Goal: Task Accomplishment & Management: Manage account settings

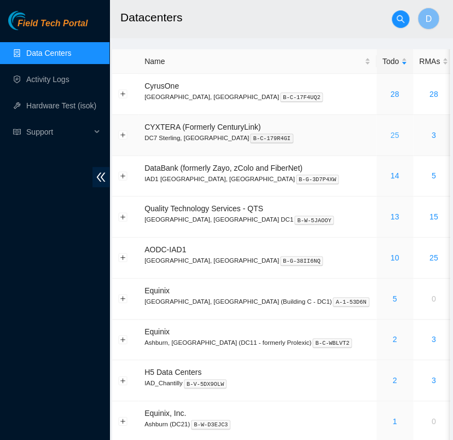
click at [390, 135] on link "25" at bounding box center [394, 135] width 9 height 9
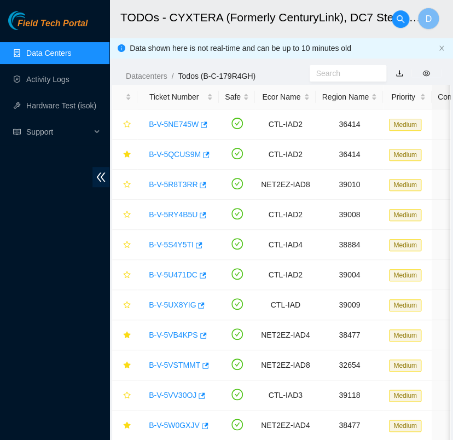
click at [71, 57] on link "Data Centers" at bounding box center [48, 53] width 45 height 9
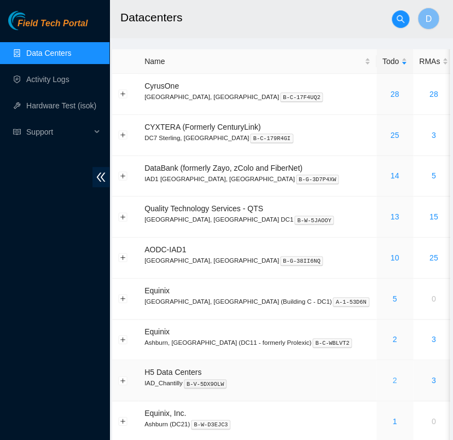
click at [392, 380] on link "2" at bounding box center [394, 380] width 4 height 9
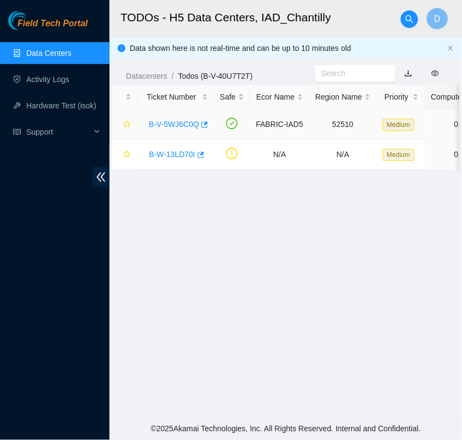
click at [188, 121] on link "B-V-5WJ6C0Q" at bounding box center [174, 124] width 50 height 9
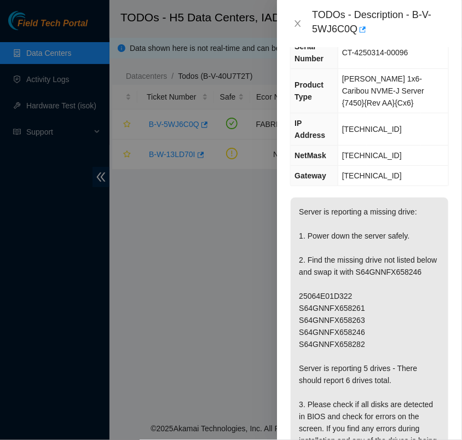
scroll to position [101, 0]
click at [303, 24] on button "Close" at bounding box center [297, 24] width 15 height 10
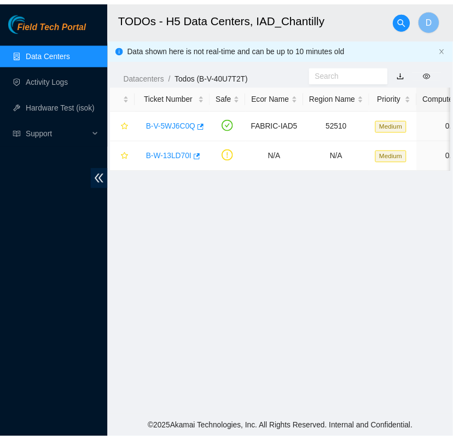
scroll to position [89, 0]
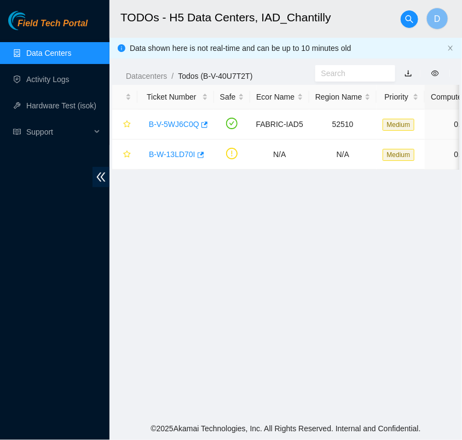
click at [71, 49] on link "Data Centers" at bounding box center [48, 53] width 45 height 9
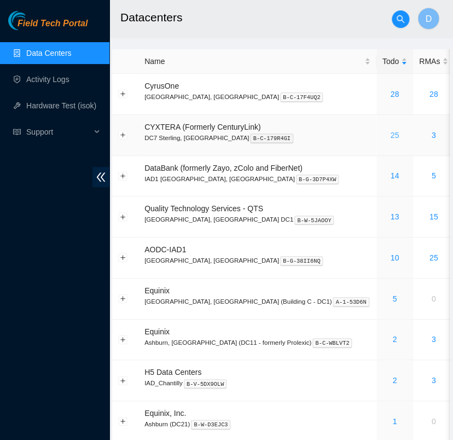
click at [390, 131] on link "25" at bounding box center [394, 135] width 9 height 9
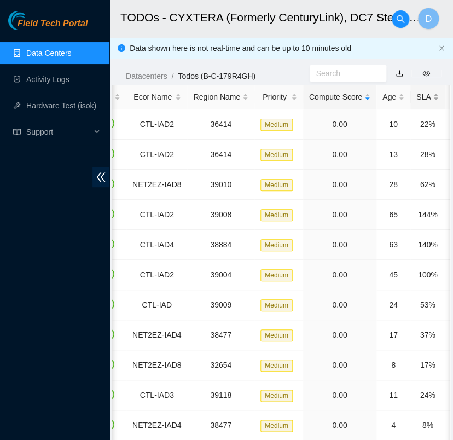
scroll to position [0, 189]
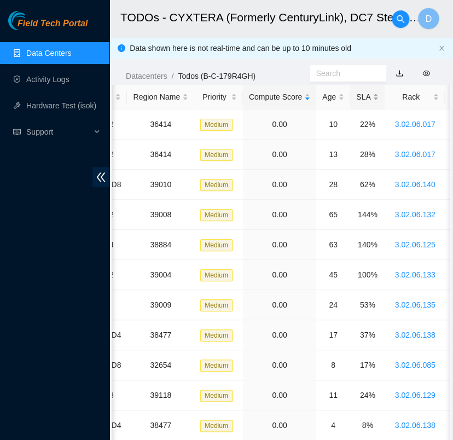
click at [359, 96] on div "SLA" at bounding box center [367, 97] width 22 height 12
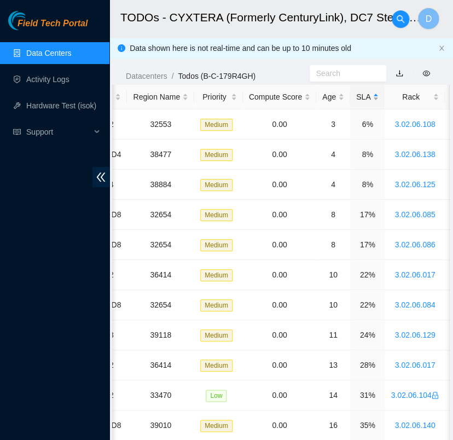
click at [359, 96] on div "SLA" at bounding box center [367, 97] width 22 height 12
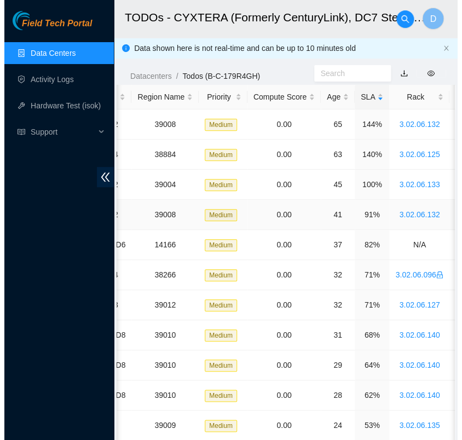
scroll to position [0, 0]
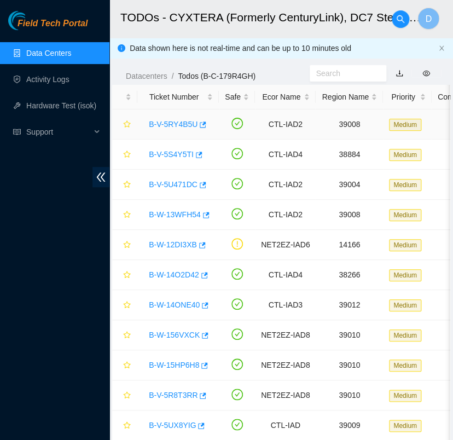
click at [163, 126] on link "B-V-5RY4B5U" at bounding box center [173, 124] width 49 height 9
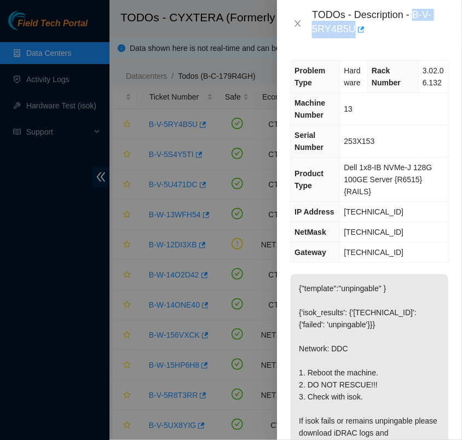
drag, startPoint x: 351, startPoint y: 29, endPoint x: 414, endPoint y: 18, distance: 64.0
click at [414, 18] on div "TODOs - Description - B-V-5RY4B5U" at bounding box center [380, 24] width 137 height 30
copy div "B-V-5RY4B5U"
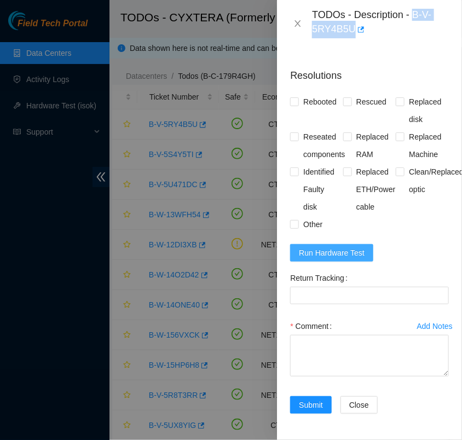
click at [346, 248] on span "Run Hardware Test" at bounding box center [332, 253] width 66 height 12
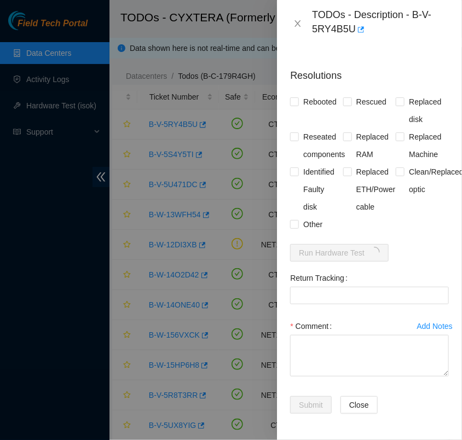
click at [413, 206] on div "Clean/Replaced optic" at bounding box center [422, 189] width 53 height 53
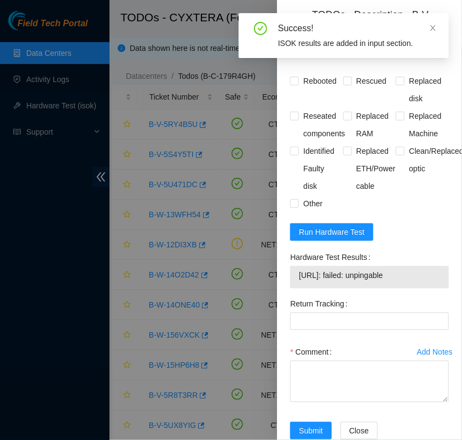
click at [422, 227] on form "Resolutions Rebooted Rescued Replaced disk Reseated components Replaced RAM Rep…" at bounding box center [369, 246] width 159 height 414
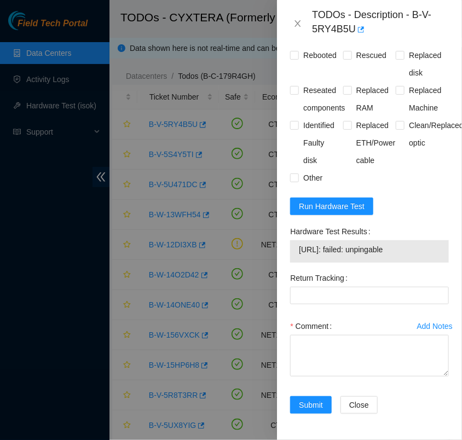
scroll to position [536, 0]
click at [341, 200] on span "Run Hardware Test" at bounding box center [332, 206] width 66 height 12
drag, startPoint x: 383, startPoint y: 242, endPoint x: 298, endPoint y: 235, distance: 85.7
click at [298, 243] on td "23.59.22.171: passed: ok" at bounding box center [369, 251] width 142 height 17
copy span "23.59.22.171: passed: ok"
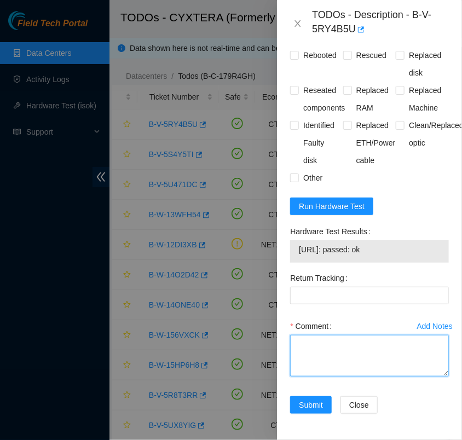
click at [320, 337] on textarea "Comment" at bounding box center [369, 356] width 159 height 42
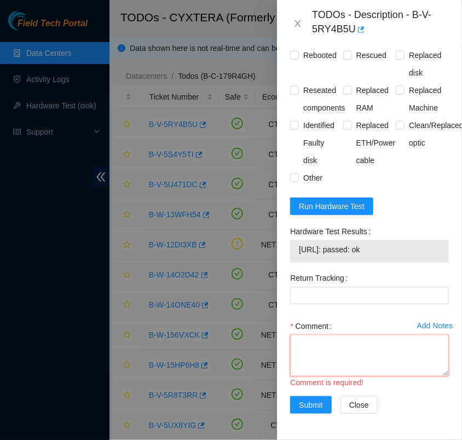
scroll to position [9, 0]
paste textarea "- verified rack and machine sn - reboot - isok 23.59.22.171: passed: ok"
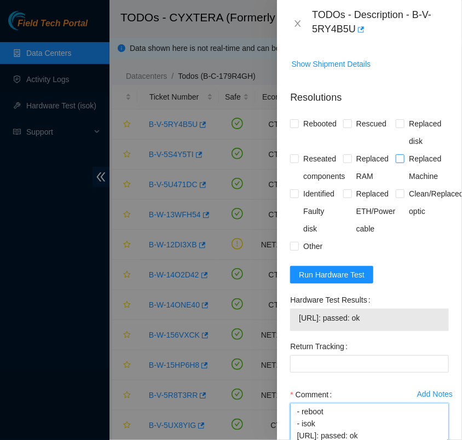
scroll to position [446, 0]
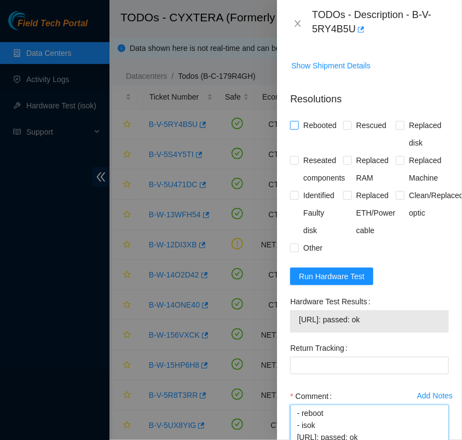
type textarea "- verified rack and machine sn - reboot - isok 23.59.22.171: passed: ok"
click at [295, 129] on input "Rebooted" at bounding box center [294, 125] width 8 height 8
checkbox input "true"
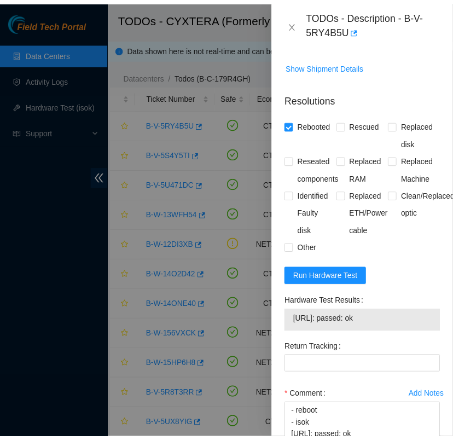
scroll to position [536, 0]
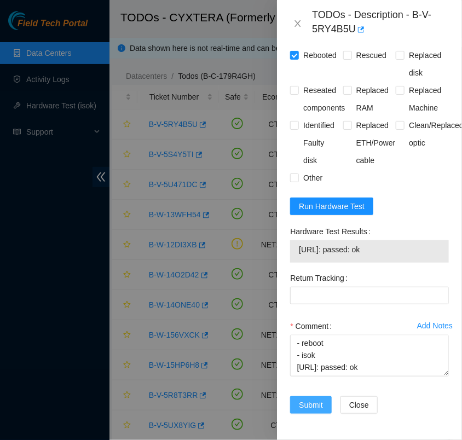
click at [314, 399] on span "Submit" at bounding box center [311, 405] width 24 height 12
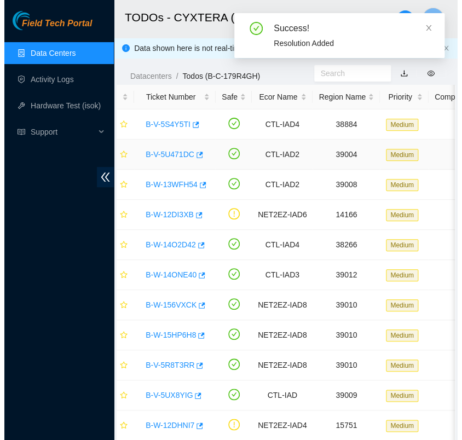
scroll to position [0, 0]
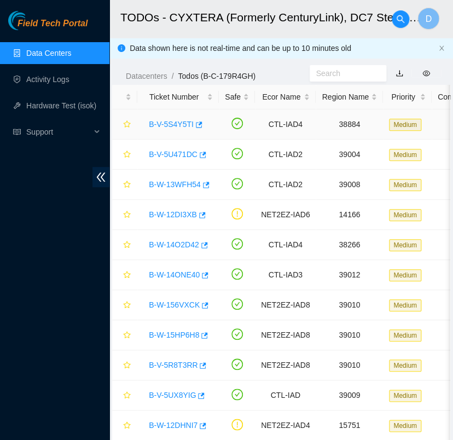
click at [176, 126] on link "B-V-5S4Y5TI" at bounding box center [171, 124] width 45 height 9
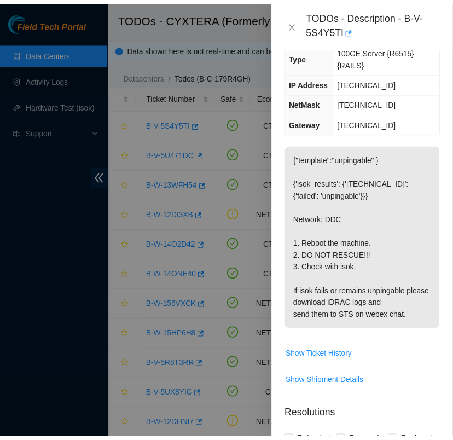
scroll to position [127, 0]
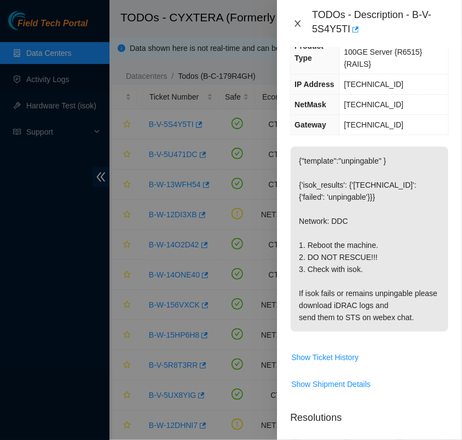
click at [301, 22] on icon "close" at bounding box center [297, 23] width 9 height 9
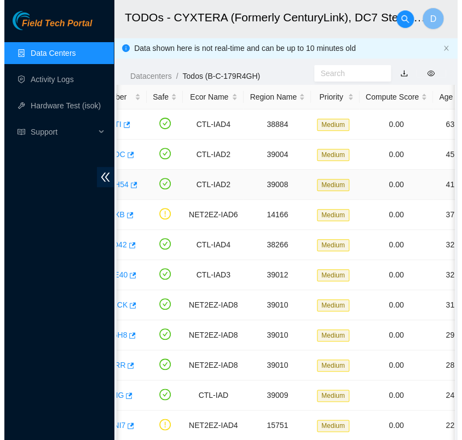
scroll to position [0, 0]
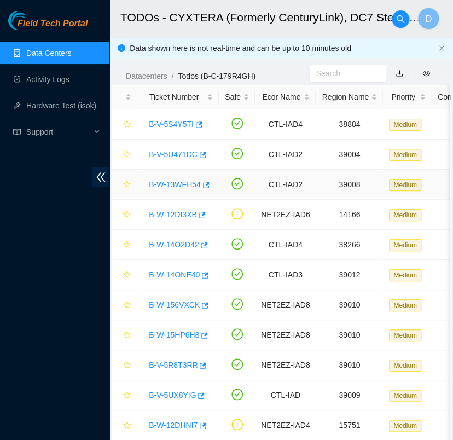
click at [179, 180] on link "B-W-13WFH54" at bounding box center [175, 184] width 52 height 9
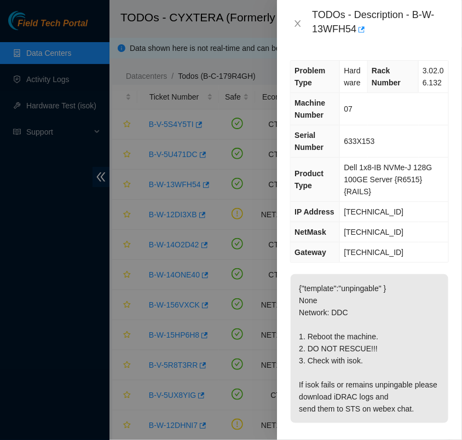
click at [390, 50] on div "Problem Type Hardware Rack Number 3.02.06.132 Machine Number 07 Serial Number 6…" at bounding box center [369, 243] width 185 height 393
drag, startPoint x: 352, startPoint y: 27, endPoint x: 415, endPoint y: 16, distance: 63.9
click at [415, 16] on div "TODOs - Description - B-W-13WFH54" at bounding box center [380, 24] width 137 height 30
copy div "B-W-13WFH54"
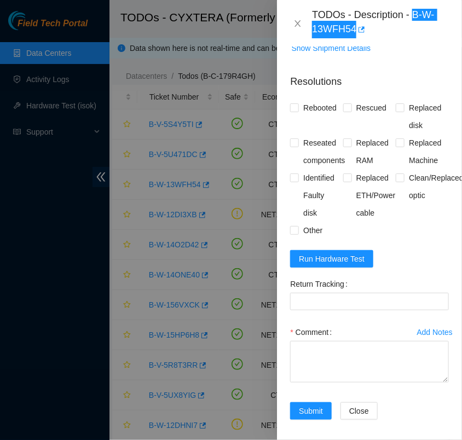
scroll to position [454, 0]
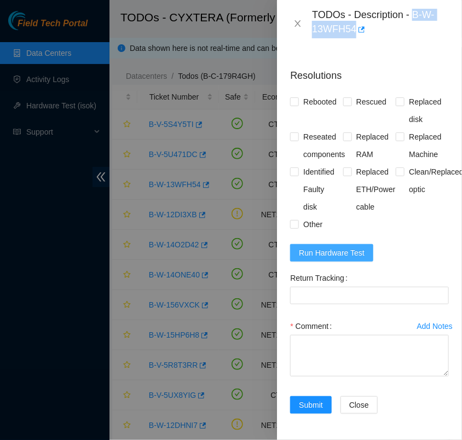
click at [360, 247] on span "Run Hardware Test" at bounding box center [332, 253] width 66 height 12
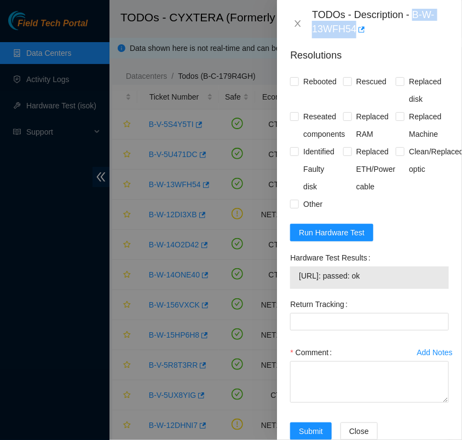
drag, startPoint x: 381, startPoint y: 287, endPoint x: 298, endPoint y: 287, distance: 83.2
click at [298, 286] on td "23.59.22.165: passed: ok" at bounding box center [369, 277] width 142 height 17
copy span "23.59.22.165: passed: ok"
click at [291, 85] on input "Rebooted" at bounding box center [294, 81] width 8 height 8
checkbox input "true"
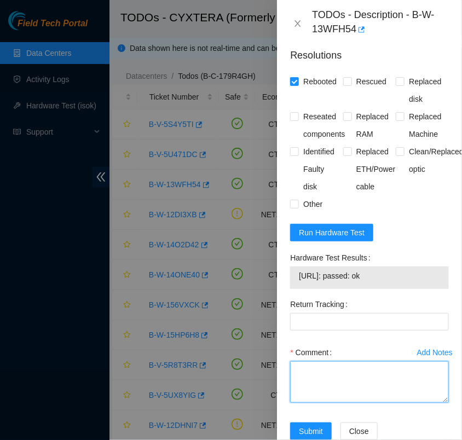
click at [322, 390] on textarea "Comment" at bounding box center [369, 382] width 159 height 42
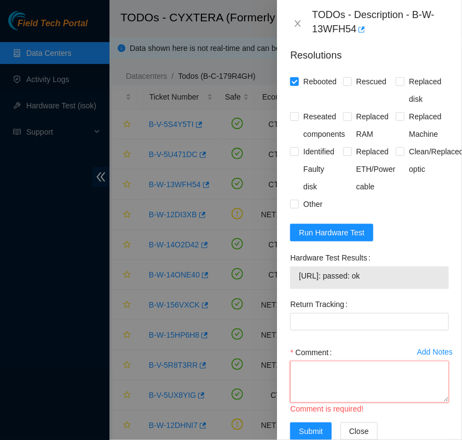
paste textarea "- verified rack and machine sn - reboot - isok 23.59.22.165: passed: ok"
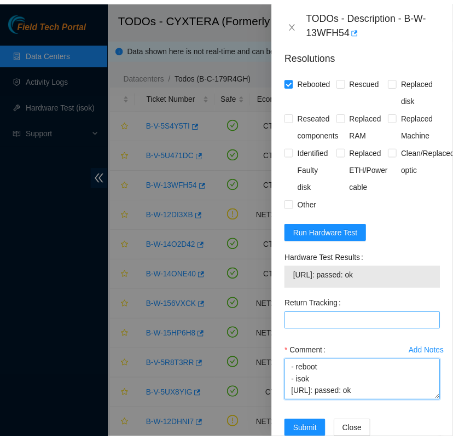
scroll to position [500, 0]
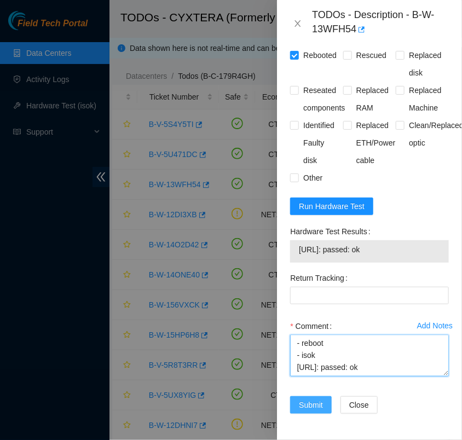
type textarea "- verified rack and machine sn - reboot - isok 23.59.22.165: passed: ok"
click at [312, 399] on span "Submit" at bounding box center [311, 405] width 24 height 12
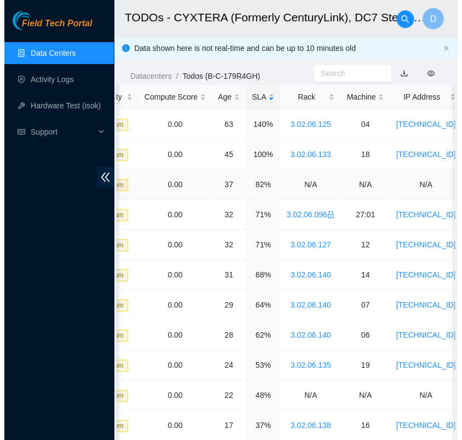
scroll to position [0, 0]
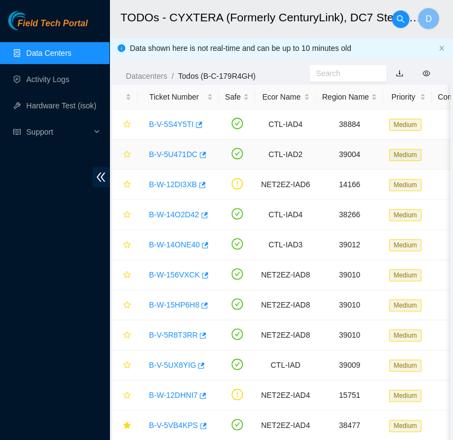
click at [170, 155] on link "B-V-5U471DC" at bounding box center [173, 154] width 49 height 9
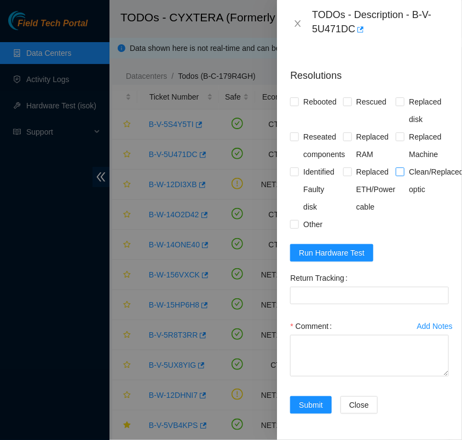
scroll to position [550, 0]
click at [332, 248] on span "Run Hardware Test" at bounding box center [332, 253] width 66 height 12
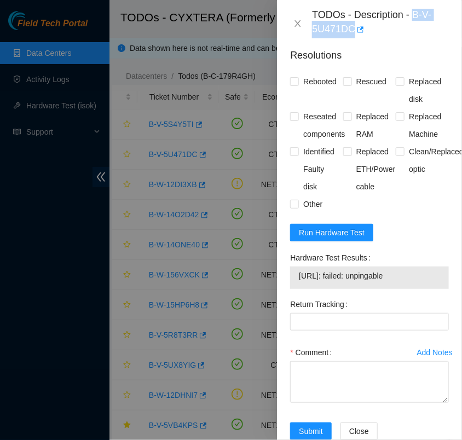
drag, startPoint x: 352, startPoint y: 27, endPoint x: 413, endPoint y: 9, distance: 63.2
click at [413, 9] on div "TODOs - Description - B-V-5U471DC" at bounding box center [380, 24] width 137 height 30
copy div "B-V-5U471DC"
click at [295, 85] on input "Rebooted" at bounding box center [294, 81] width 8 height 8
checkbox input "true"
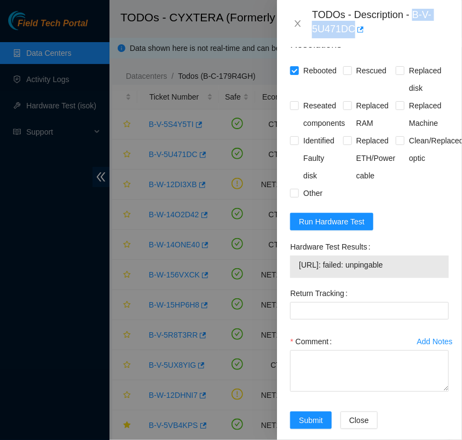
scroll to position [596, 0]
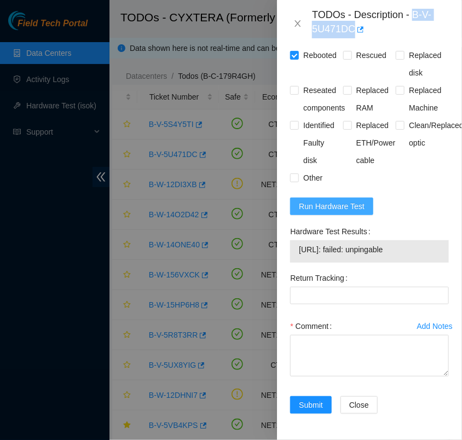
click at [336, 200] on span "Run Hardware Test" at bounding box center [332, 206] width 66 height 12
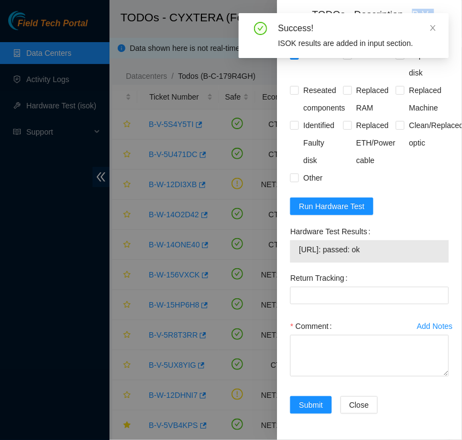
drag, startPoint x: 380, startPoint y: 241, endPoint x: 294, endPoint y: 248, distance: 86.2
click at [294, 248] on div "23.59.22.138: passed: ok" at bounding box center [369, 251] width 159 height 22
copy tbody "23.59.22.138: passed: ok"
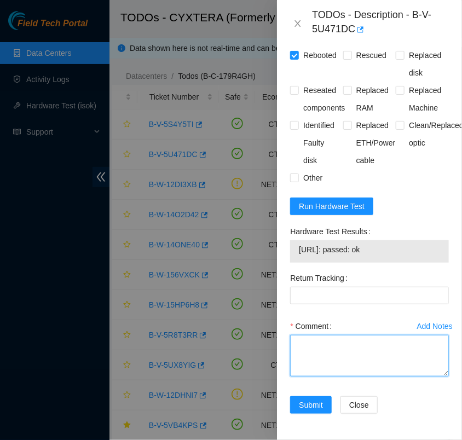
click at [385, 345] on textarea "Comment" at bounding box center [369, 356] width 159 height 42
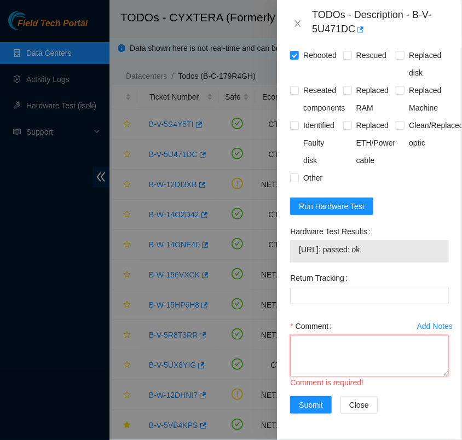
paste textarea "B-V-5U471DC - verified rack and machine sn - reboot - isok 23.59.22.138: passed…"
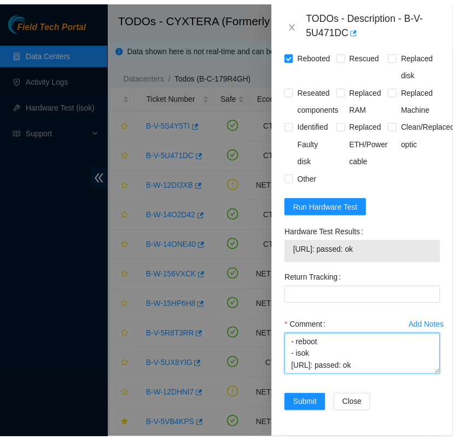
scroll to position [93, 0]
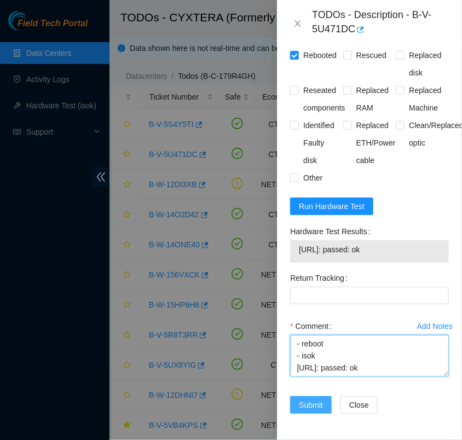
type textarea "B-V-5U471DC - verified rack and machine sn - reboot - isok 23.59.22.138: passed…"
click at [323, 399] on span "Submit" at bounding box center [311, 405] width 24 height 12
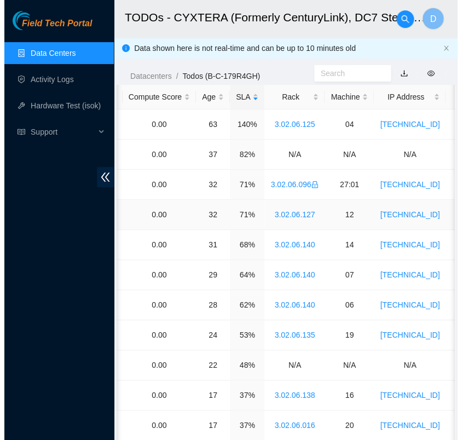
scroll to position [0, 0]
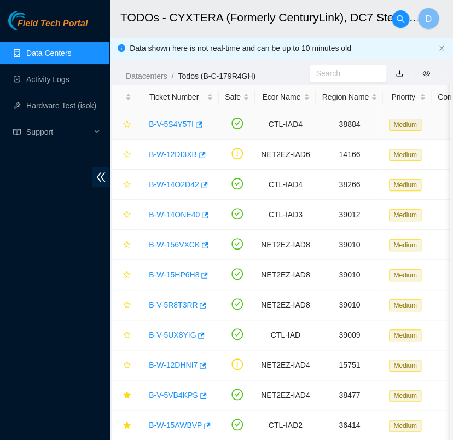
click at [179, 122] on link "B-V-5S4Y5TI" at bounding box center [171, 124] width 45 height 9
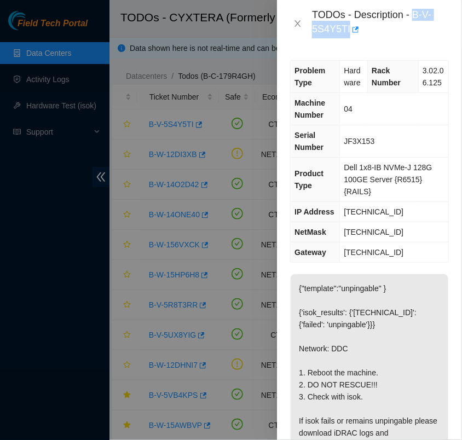
drag, startPoint x: 347, startPoint y: 27, endPoint x: 413, endPoint y: 11, distance: 67.4
click at [413, 11] on div "TODOs - Description - B-V-5S4Y5TI" at bounding box center [380, 24] width 137 height 30
copy div "B-V-5S4Y5TI"
click at [387, 47] on div "Problem Type Hardware Rack Number 3.02.06.125 Machine Number 04 Serial Number J…" at bounding box center [369, 243] width 185 height 393
click at [397, 202] on td "Dell 1x8-IB NVMe-J 128G 100GE Server {R6515} {RAILS}" at bounding box center [394, 180] width 108 height 44
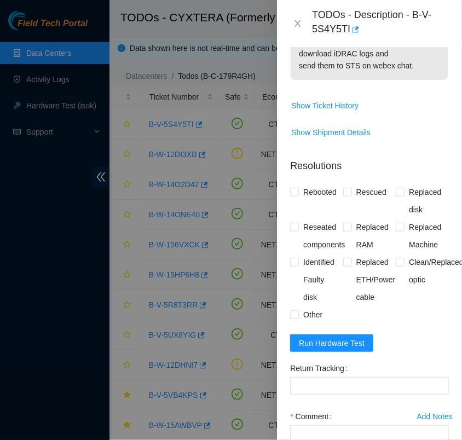
scroll to position [490, 0]
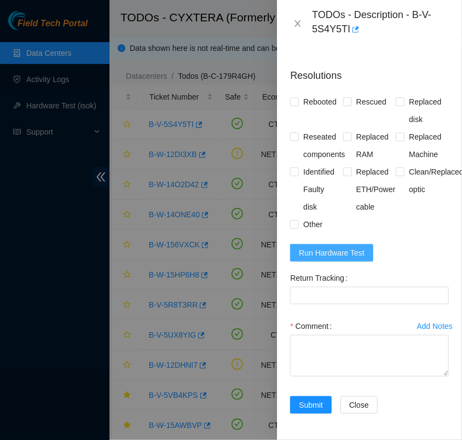
click at [359, 247] on span "Run Hardware Test" at bounding box center [332, 253] width 66 height 12
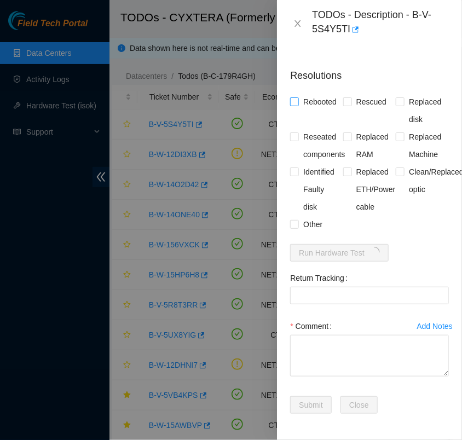
click at [293, 97] on span at bounding box center [294, 101] width 9 height 9
click at [293, 97] on input "Rebooted" at bounding box center [294, 101] width 8 height 8
checkbox input "true"
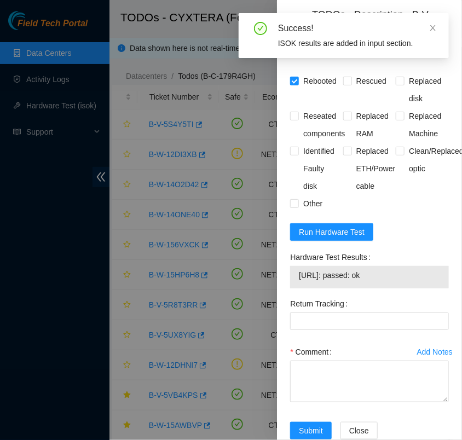
drag, startPoint x: 382, startPoint y: 287, endPoint x: 317, endPoint y: 299, distance: 66.3
click at [317, 288] on div "23.40.62.199: passed: ok" at bounding box center [369, 277] width 159 height 22
copy tbody "23.40.62.199: passed: ok"
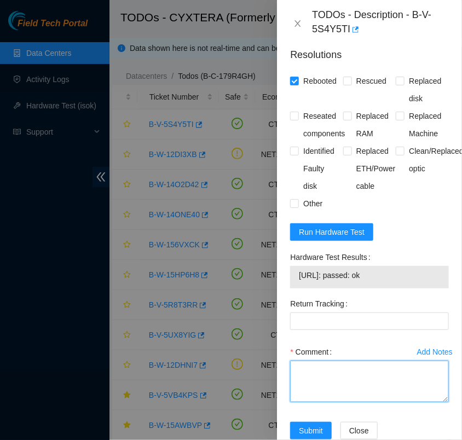
click at [304, 381] on textarea "Comment" at bounding box center [369, 382] width 159 height 42
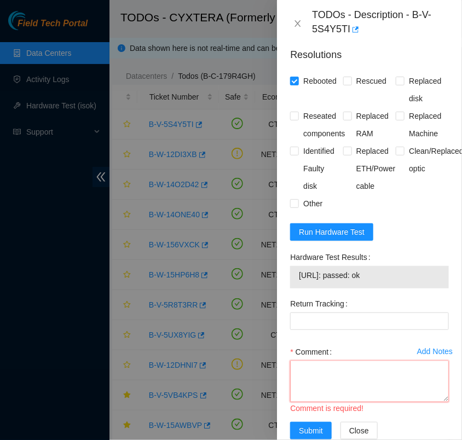
paste textarea "- verified rack and machine sn - reboot - isok 23.40.62.199: passed: ok"
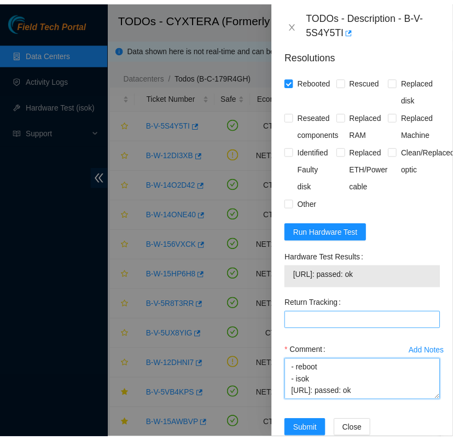
scroll to position [536, 0]
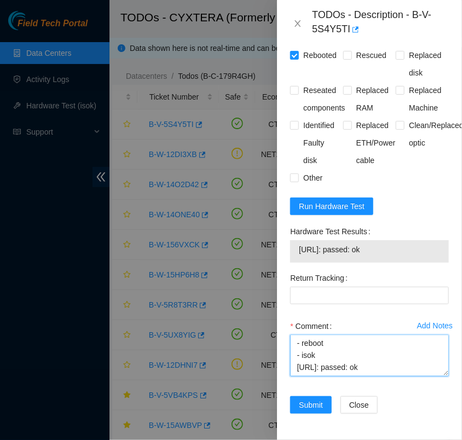
type textarea "- verified rack and machine sn - reboot - isok 23.40.62.199: passed: ok"
click at [318, 400] on span "Submit" at bounding box center [311, 405] width 24 height 12
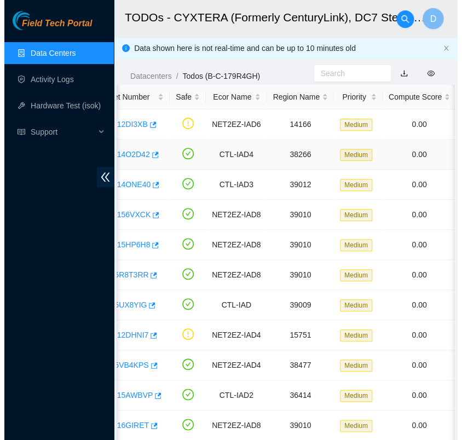
scroll to position [0, 0]
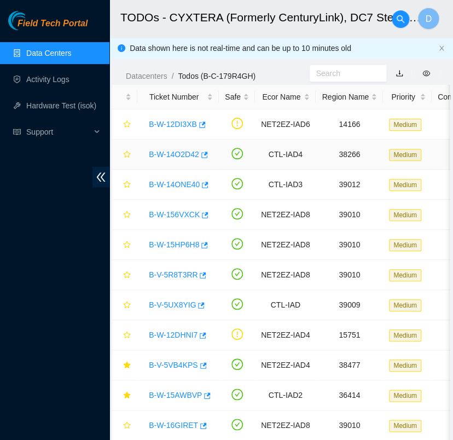
click at [186, 157] on link "B-W-14O2D42" at bounding box center [174, 154] width 50 height 9
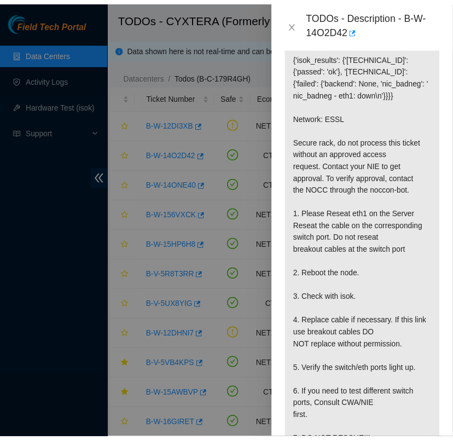
scroll to position [246, 0]
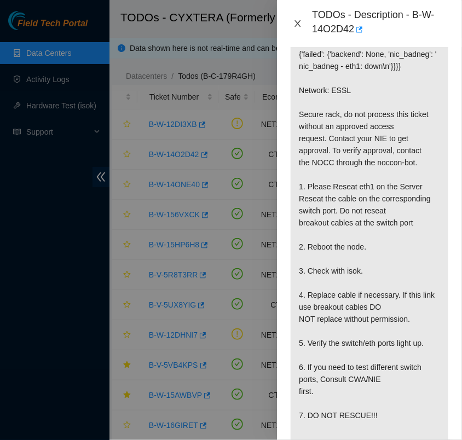
click at [298, 21] on icon "close" at bounding box center [297, 23] width 9 height 9
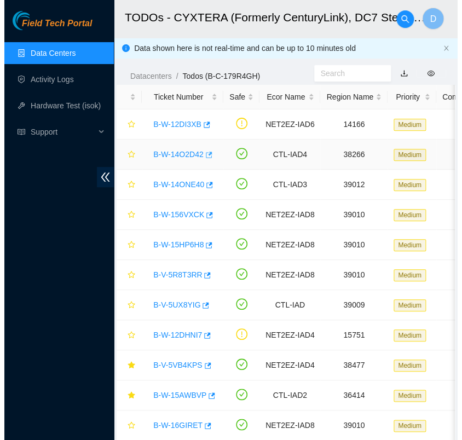
scroll to position [234, 0]
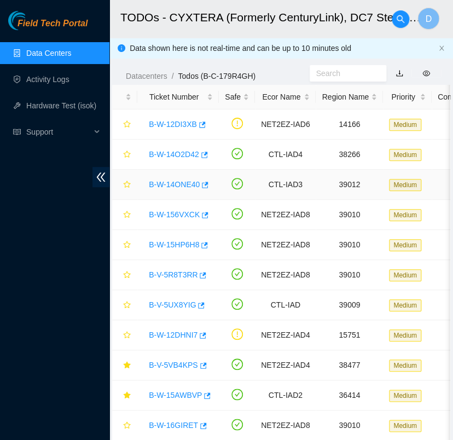
click at [182, 184] on link "B-W-14ONE40" at bounding box center [174, 184] width 51 height 9
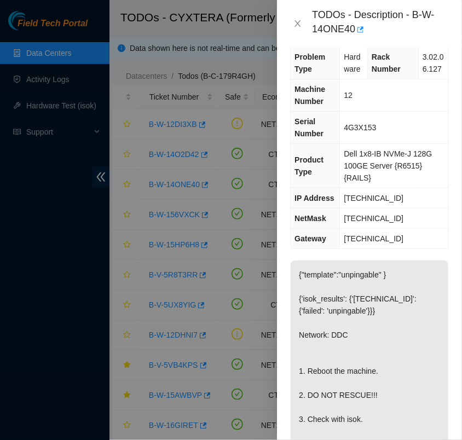
scroll to position [0, 0]
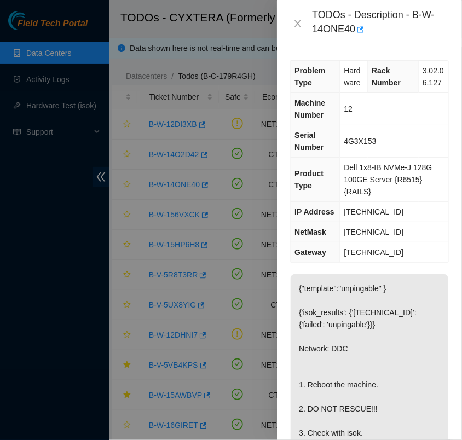
click at [347, 170] on td "Dell 1x8-IB NVMe-J 128G 100GE Server {R6515} {RAILS}" at bounding box center [394, 180] width 108 height 44
drag, startPoint x: 351, startPoint y: 30, endPoint x: 340, endPoint y: 26, distance: 11.8
click at [340, 26] on div "TODOs - Description - B-W-14ONE40" at bounding box center [380, 24] width 137 height 30
drag, startPoint x: 340, startPoint y: 26, endPoint x: 333, endPoint y: 43, distance: 18.4
click at [333, 43] on div "TODOs - Description - B-W-14ONE40" at bounding box center [369, 23] width 185 height 47
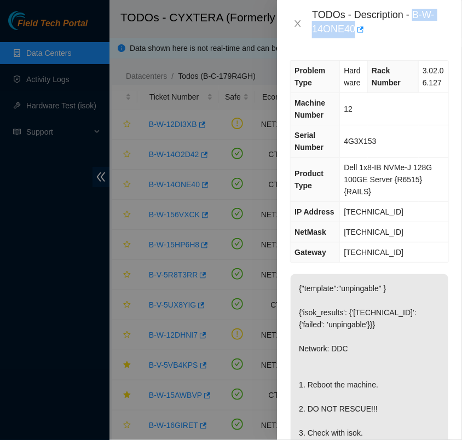
drag, startPoint x: 352, startPoint y: 27, endPoint x: 415, endPoint y: 5, distance: 66.4
click at [415, 5] on div "TODOs - Description - B-W-14ONE40" at bounding box center [369, 23] width 185 height 47
copy div "B-W-14ONE40"
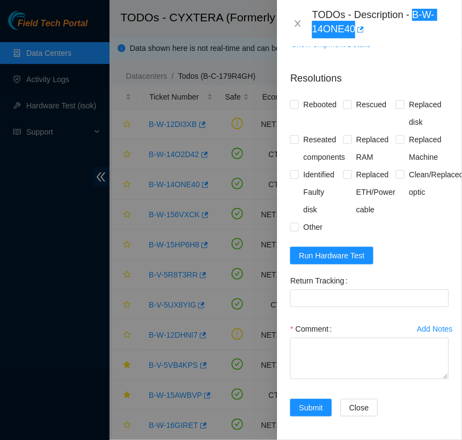
scroll to position [527, 0]
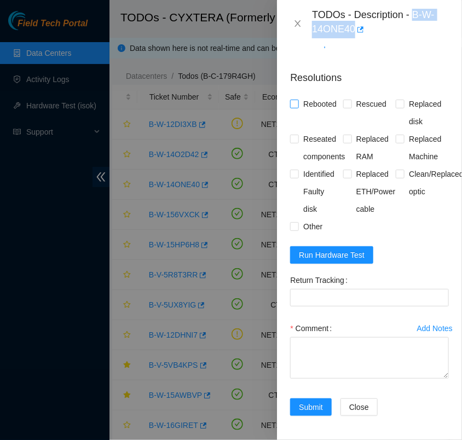
click at [293, 107] on input "Rebooted" at bounding box center [294, 104] width 8 height 8
checkbox input "true"
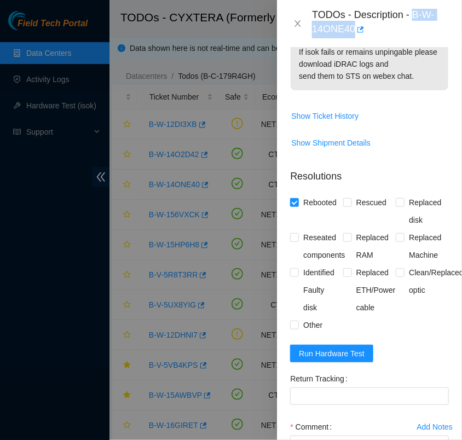
scroll to position [550, 0]
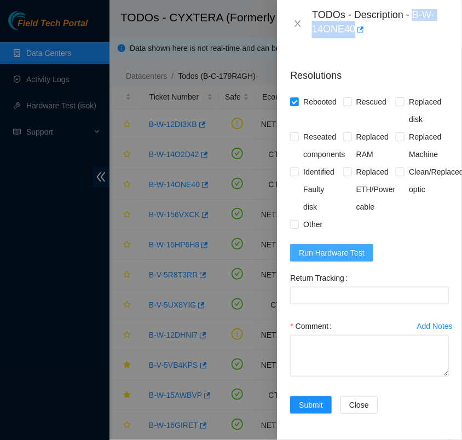
click at [344, 247] on span "Run Hardware Test" at bounding box center [332, 253] width 66 height 12
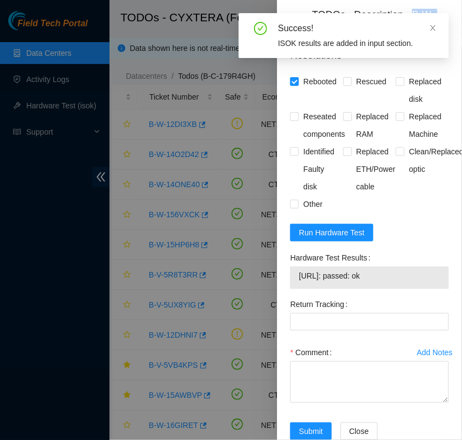
drag, startPoint x: 381, startPoint y: 287, endPoint x: 296, endPoint y: 287, distance: 84.8
click at [296, 287] on div "23.221.72.67: passed: ok" at bounding box center [369, 277] width 159 height 22
copy tbody "23.221.72.67: passed: ok"
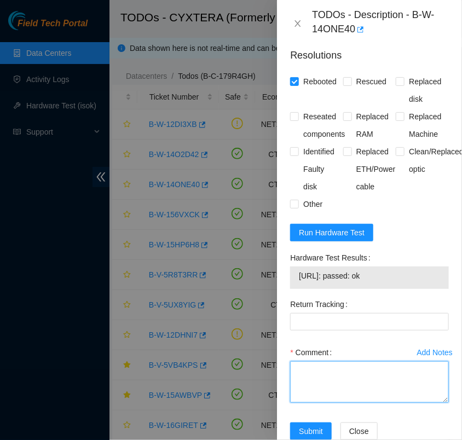
click at [337, 383] on textarea "Comment" at bounding box center [369, 382] width 159 height 42
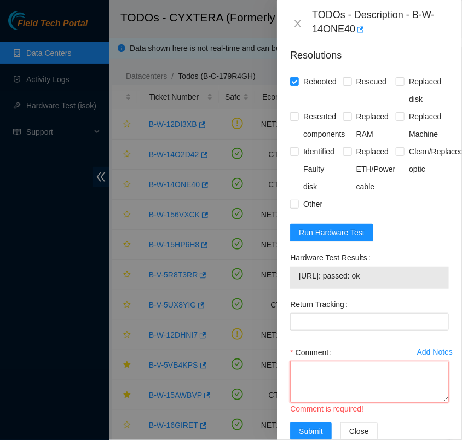
paste textarea "- verified rack and machine sn - reboot - isok 23.221.72.67: passed: ok"
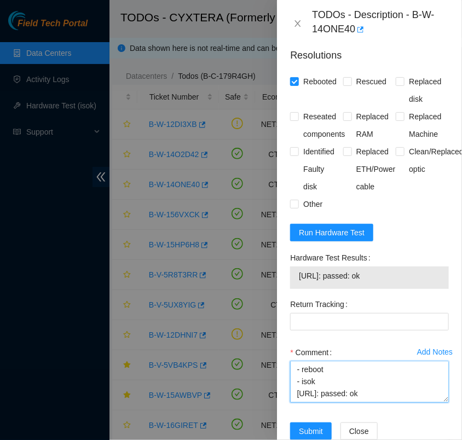
scroll to position [81, 0]
type textarea "- verified rack and machine sn - reboot - isok 23.221.72.67: passed: ok"
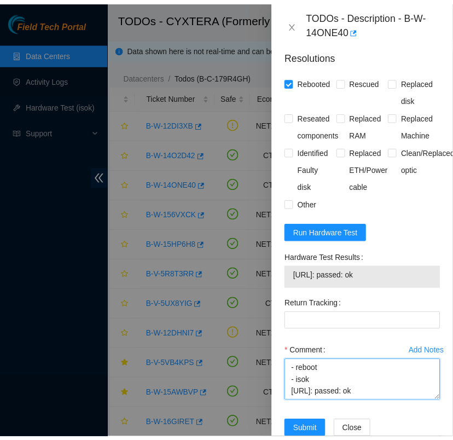
scroll to position [596, 0]
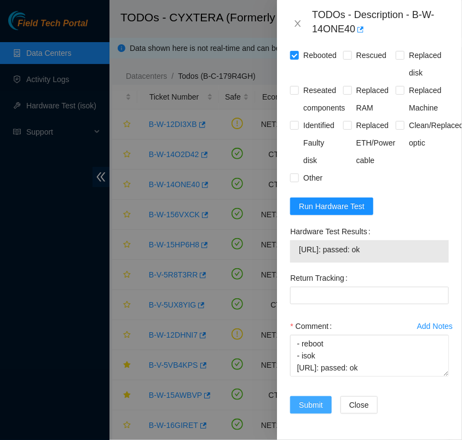
click at [306, 396] on button "Submit" at bounding box center [311, 405] width 42 height 18
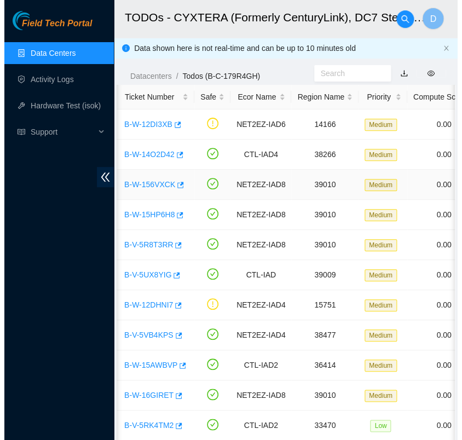
scroll to position [0, 0]
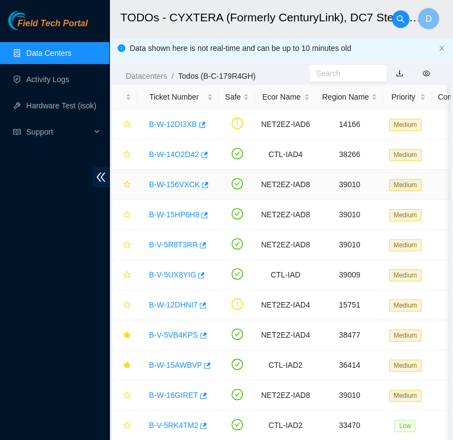
click at [182, 182] on link "B-W-156VXCK" at bounding box center [174, 184] width 51 height 9
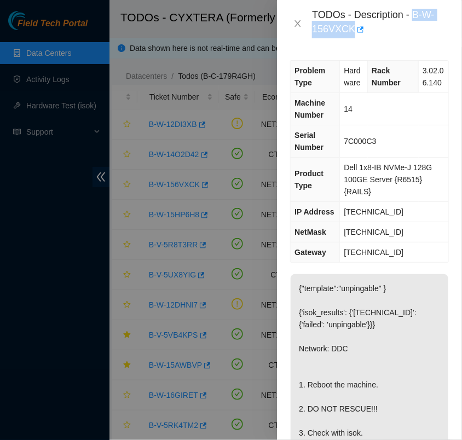
drag, startPoint x: 352, startPoint y: 28, endPoint x: 412, endPoint y: 20, distance: 60.7
click at [412, 20] on div "TODOs - Description - B-W-156VXCK" at bounding box center [380, 24] width 137 height 30
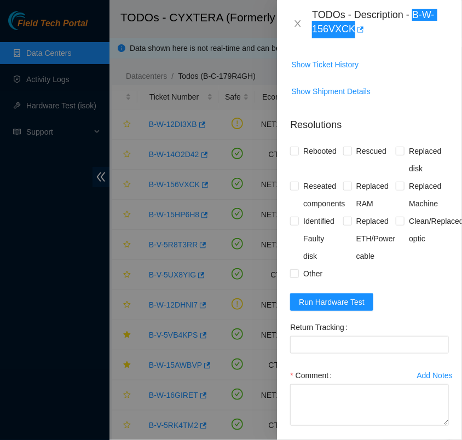
scroll to position [550, 0]
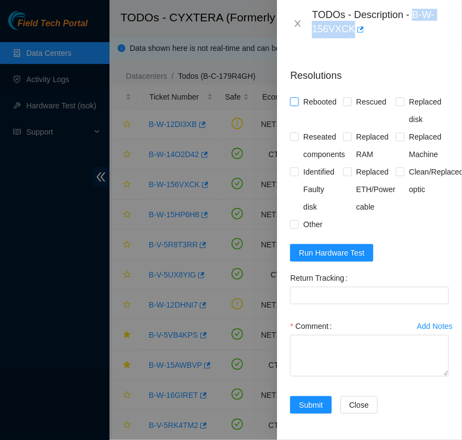
click at [292, 97] on input "Rebooted" at bounding box center [294, 101] width 8 height 8
checkbox input "true"
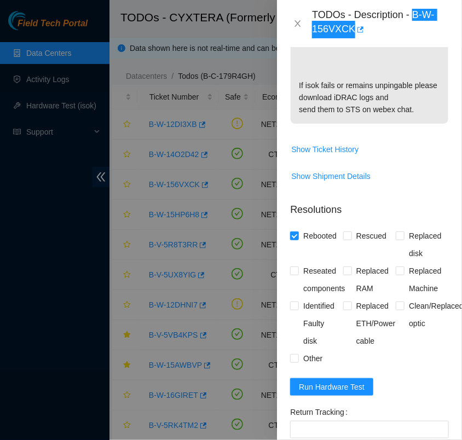
scroll to position [422, 0]
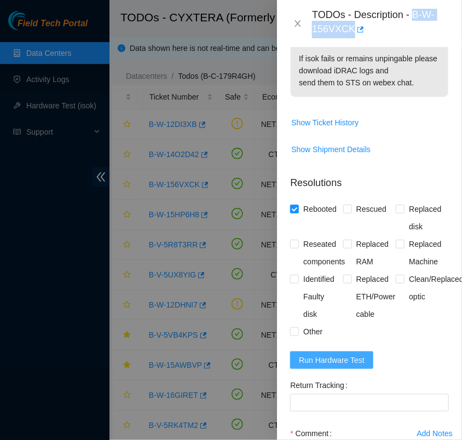
click at [347, 366] on span "Run Hardware Test" at bounding box center [332, 360] width 66 height 12
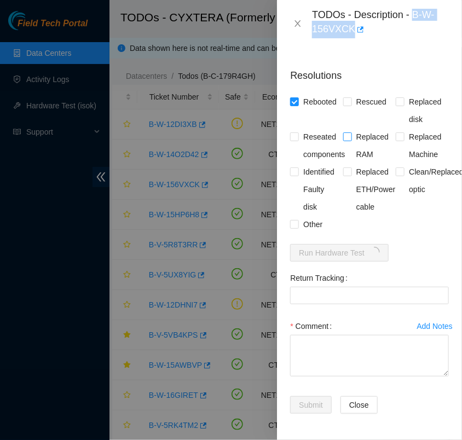
scroll to position [538, 0]
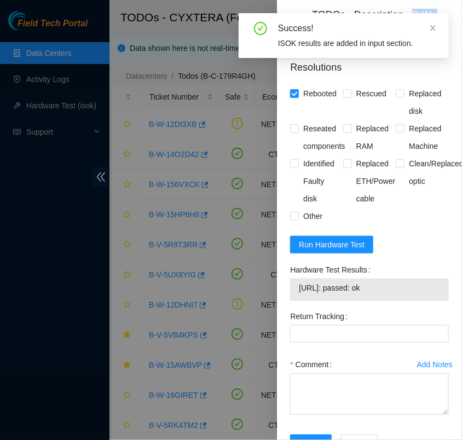
drag, startPoint x: 384, startPoint y: 299, endPoint x: 299, endPoint y: 307, distance: 84.6
click at [299, 298] on td "23.220.148.17: passed: ok" at bounding box center [369, 289] width 142 height 17
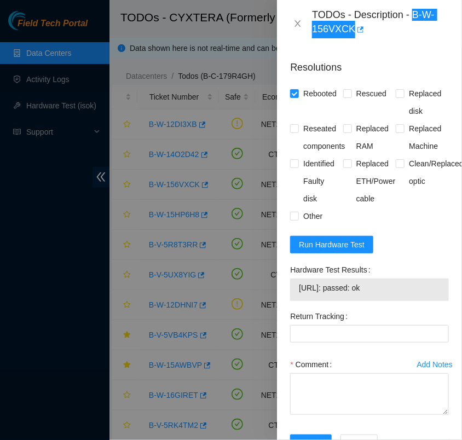
scroll to position [596, 0]
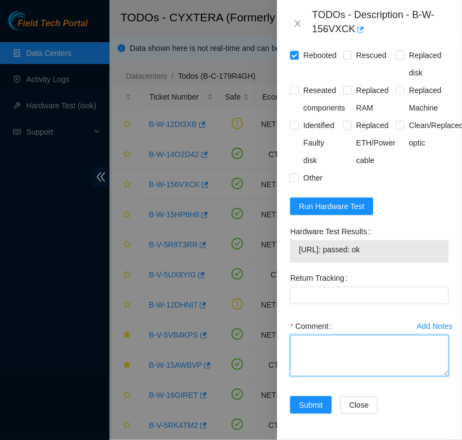
click at [313, 335] on textarea "Comment" at bounding box center [369, 356] width 159 height 42
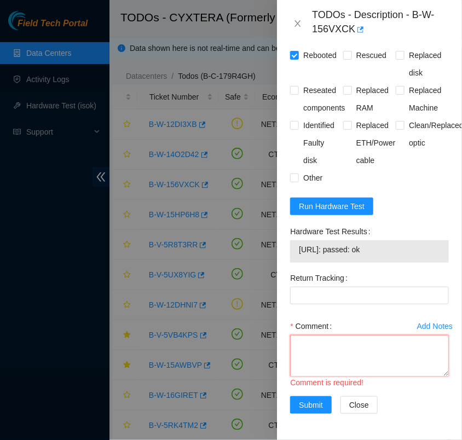
paste textarea "- verified rack and machine sn - reboot - isok 23.220.148.17: passed: ok"
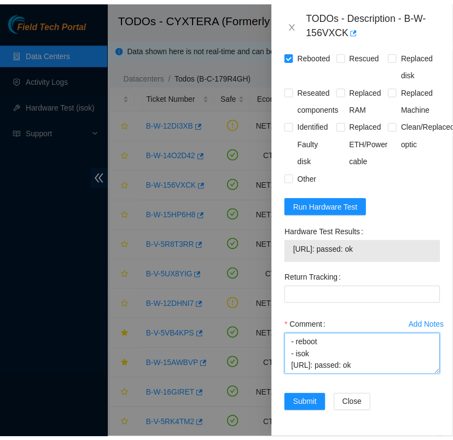
scroll to position [81, 0]
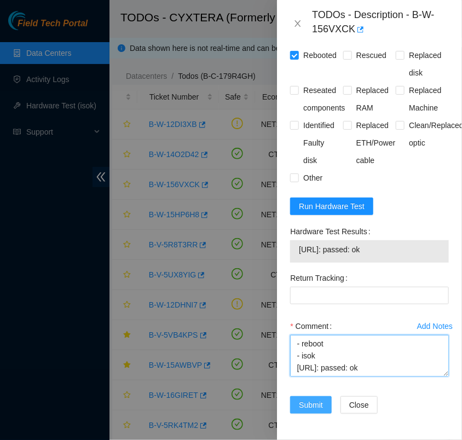
type textarea "- verified rack and machine sn - reboot - isok 23.220.148.17: passed: ok"
click at [314, 399] on span "Submit" at bounding box center [311, 405] width 24 height 12
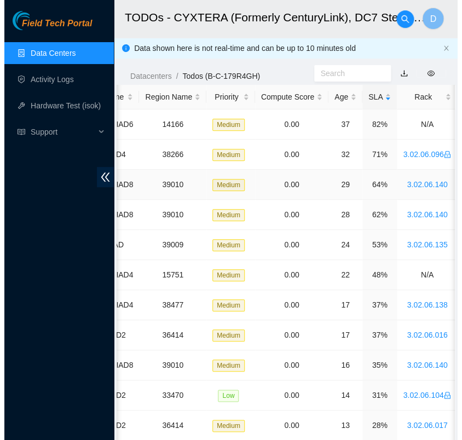
scroll to position [0, 0]
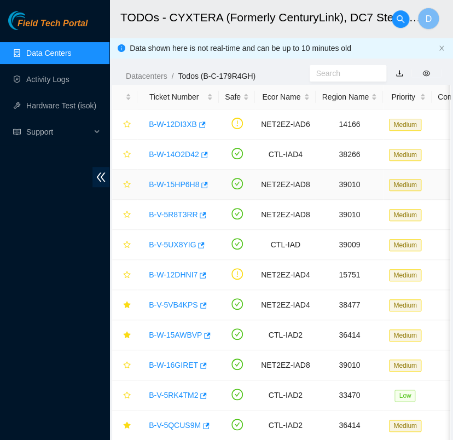
click at [172, 183] on link "B-W-15HP6H8" at bounding box center [174, 184] width 50 height 9
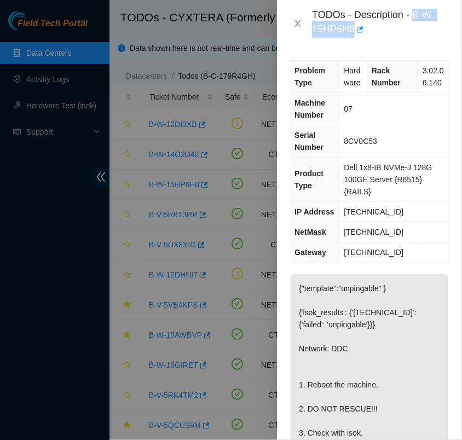
drag, startPoint x: 413, startPoint y: 11, endPoint x: 353, endPoint y: 36, distance: 64.7
click at [353, 36] on div "TODOs - Description - B-W-15HP6H8" at bounding box center [380, 24] width 137 height 30
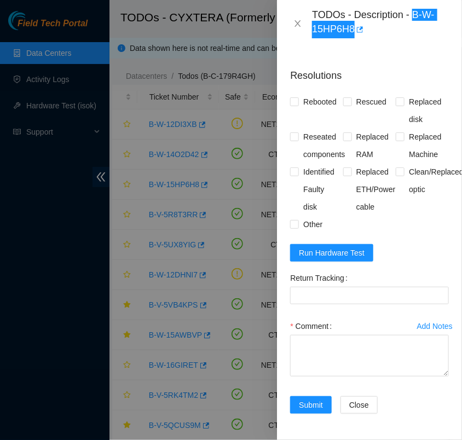
scroll to position [549, 0]
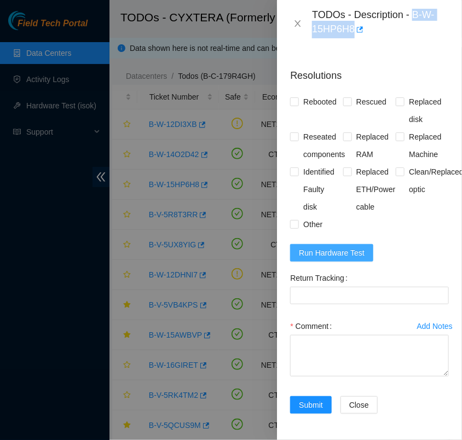
click at [349, 249] on span "Run Hardware Test" at bounding box center [332, 253] width 66 height 12
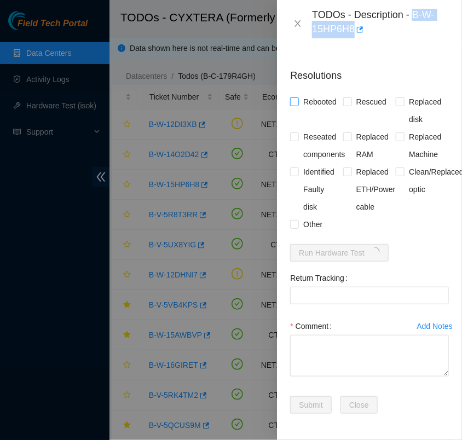
click at [293, 97] on input "Rebooted" at bounding box center [294, 101] width 8 height 8
checkbox input "true"
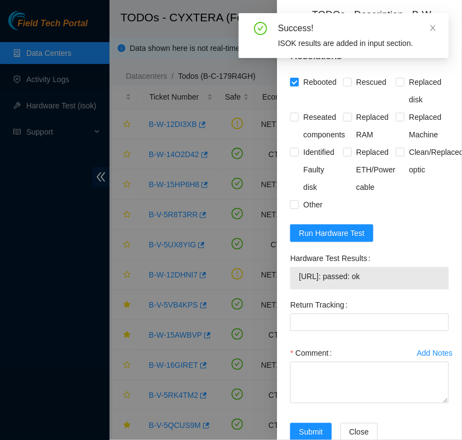
click at [366, 282] on span "23.220.148.10: passed: ok" at bounding box center [369, 276] width 141 height 12
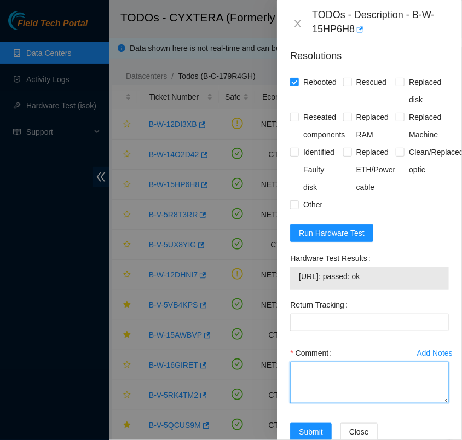
click at [320, 376] on textarea "Comment" at bounding box center [369, 383] width 159 height 42
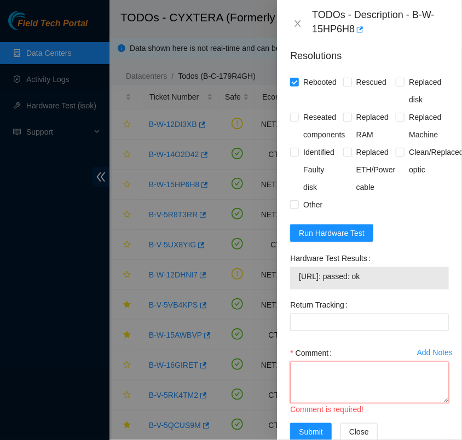
paste textarea "- verified rack and machine sn - reboot - isok 23.220.148.10: passed: ok"
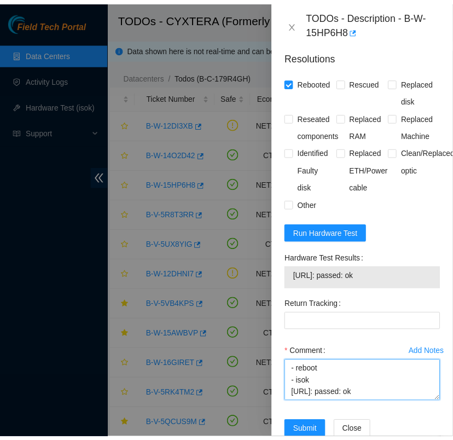
scroll to position [596, 0]
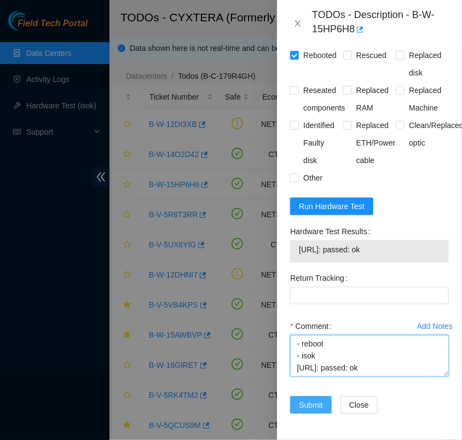
type textarea "- verified rack and machine sn - reboot - isok 23.220.148.10: passed: ok"
click at [307, 399] on span "Submit" at bounding box center [311, 405] width 24 height 12
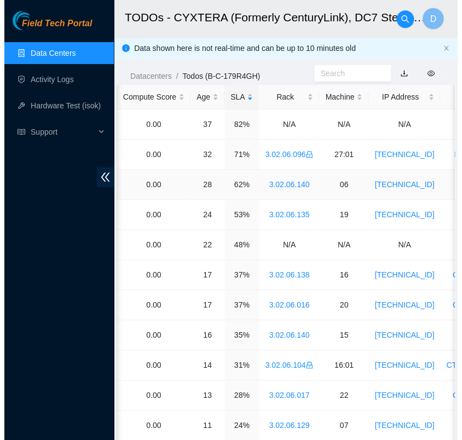
scroll to position [0, 0]
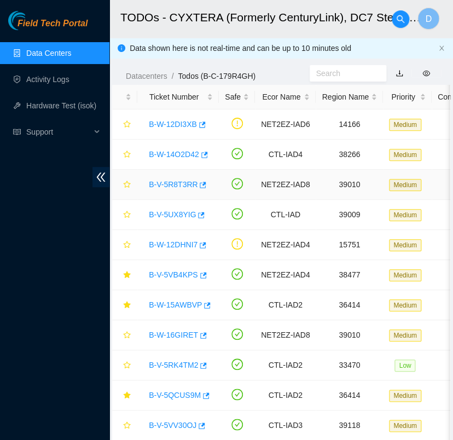
click at [178, 178] on div "B-V-5R8T3RR" at bounding box center [177, 185] width 69 height 18
click at [178, 182] on link "B-V-5R8T3RR" at bounding box center [173, 184] width 49 height 9
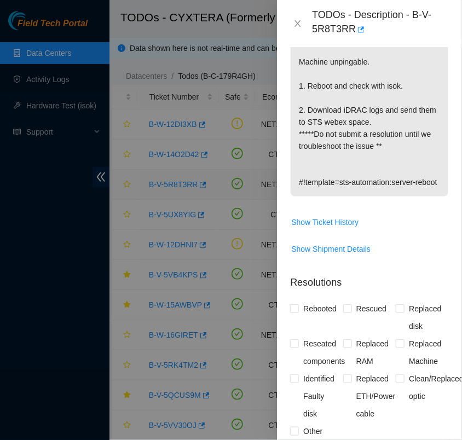
scroll to position [514, 0]
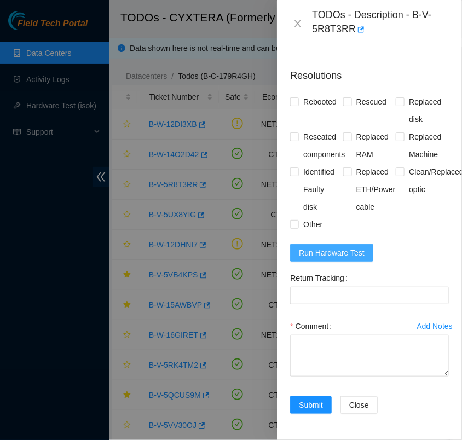
click at [350, 247] on span "Run Hardware Test" at bounding box center [332, 253] width 66 height 12
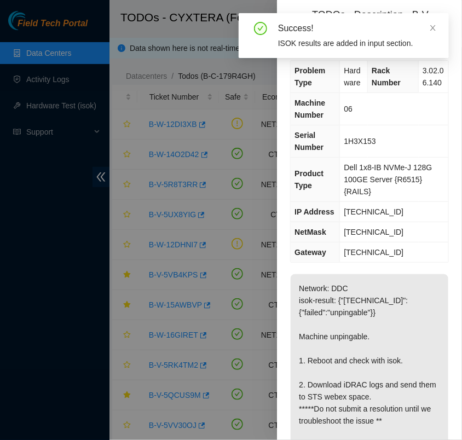
scroll to position [0, 0]
click at [433, 28] on icon "close" at bounding box center [432, 27] width 5 height 5
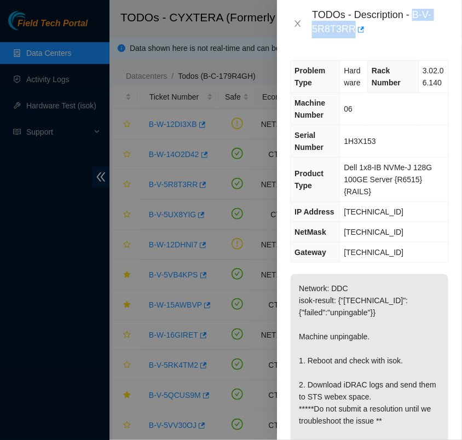
drag, startPoint x: 350, startPoint y: 30, endPoint x: 415, endPoint y: 7, distance: 68.9
click at [415, 9] on div "TODOs - Description - B-V-5R8T3RR" at bounding box center [380, 24] width 137 height 30
click at [385, 338] on p "Network: DDC isok-result: {"[TECHNICAL_ID]":{"failed":"unpingable"}} Machine un…" at bounding box center [370, 372] width 158 height 197
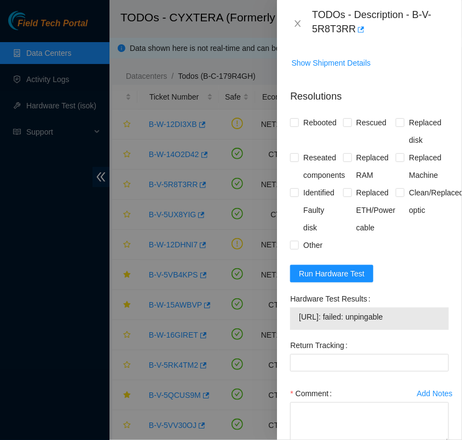
scroll to position [460, 0]
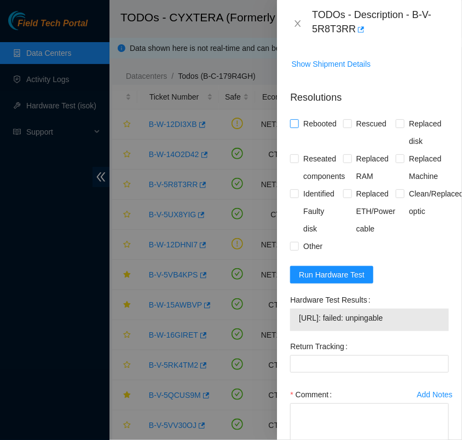
click at [293, 127] on input "Rebooted" at bounding box center [294, 123] width 8 height 8
checkbox input "true"
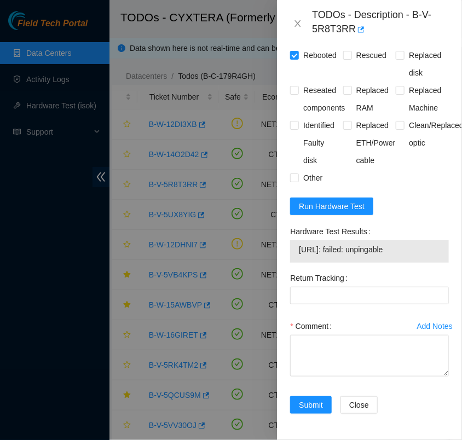
scroll to position [560, 0]
click at [358, 200] on span "Run Hardware Test" at bounding box center [332, 206] width 66 height 12
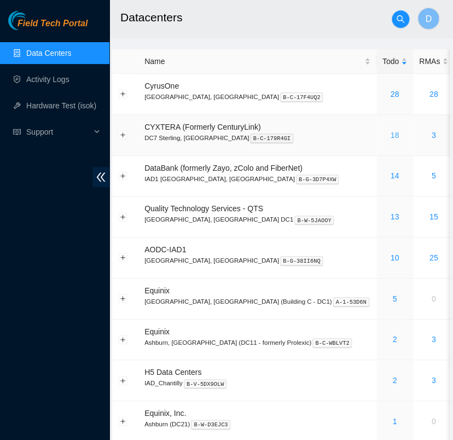
click at [390, 135] on link "18" at bounding box center [394, 135] width 9 height 9
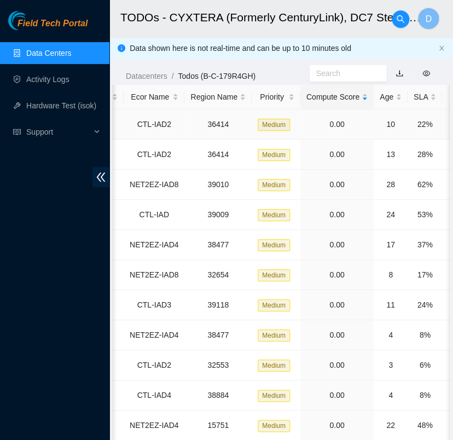
scroll to position [0, 146]
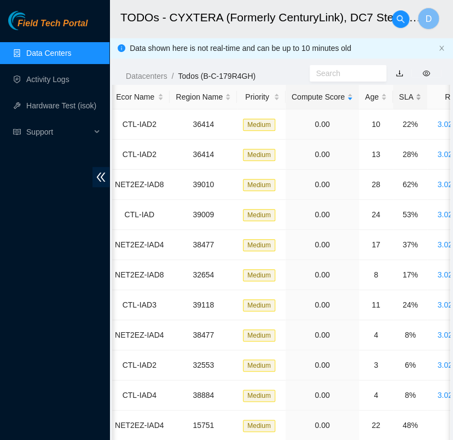
click at [399, 96] on div "SLA" at bounding box center [410, 97] width 22 height 12
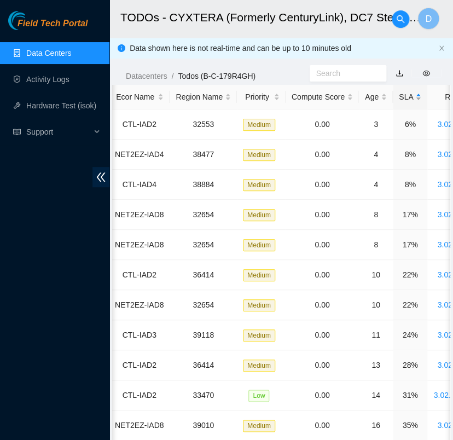
click at [399, 96] on div "SLA" at bounding box center [410, 97] width 22 height 12
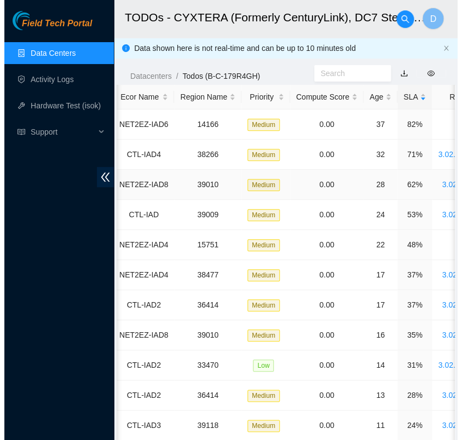
scroll to position [0, 0]
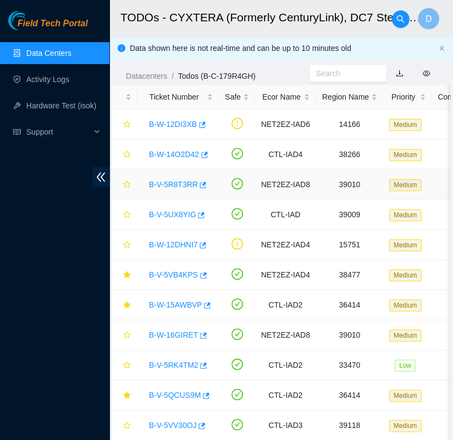
click at [181, 182] on link "B-V-5R8T3RR" at bounding box center [173, 184] width 49 height 9
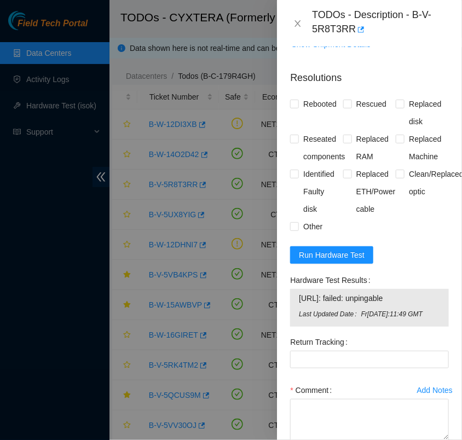
scroll to position [482, 0]
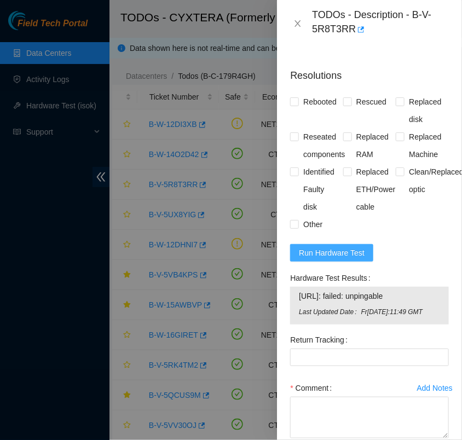
click at [350, 259] on span "Run Hardware Test" at bounding box center [332, 253] width 66 height 12
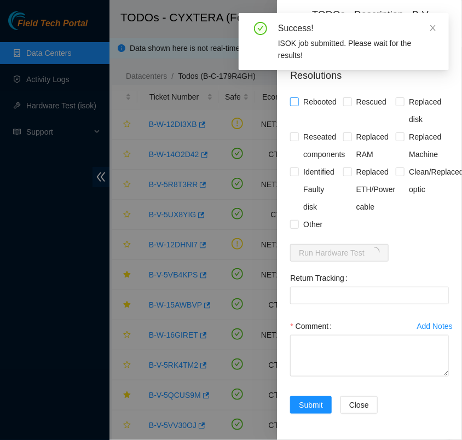
click at [293, 105] on input "Rebooted" at bounding box center [294, 101] width 8 height 8
checkbox input "true"
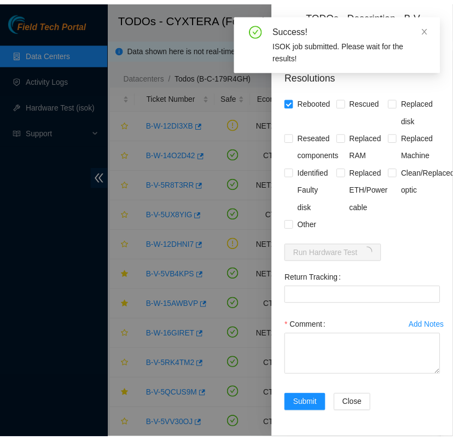
scroll to position [514, 0]
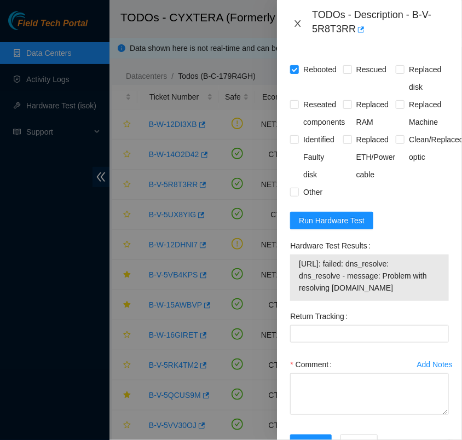
click at [297, 26] on icon "close" at bounding box center [297, 23] width 9 height 9
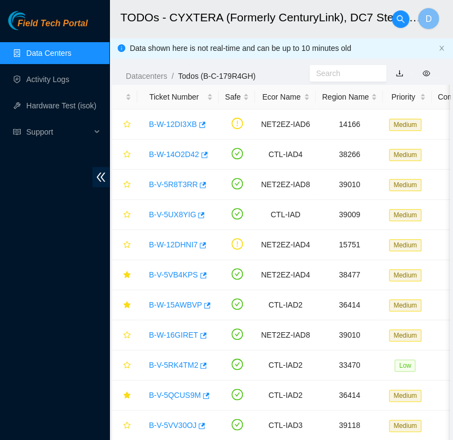
scroll to position [295, 0]
click at [71, 49] on link "Data Centers" at bounding box center [48, 53] width 45 height 9
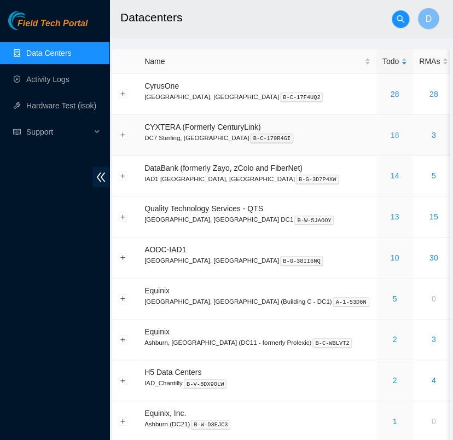
click at [390, 132] on link "18" at bounding box center [394, 135] width 9 height 9
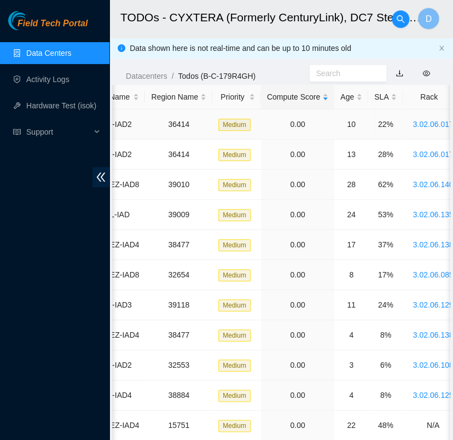
scroll to position [0, 172]
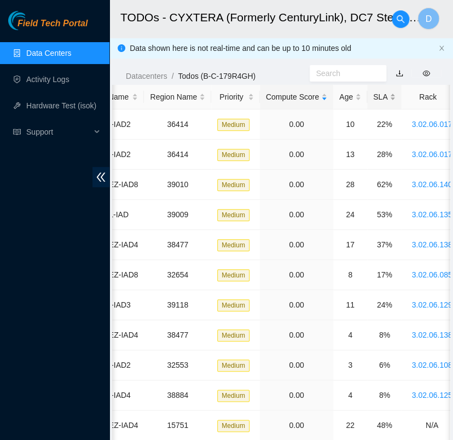
click at [373, 92] on div "SLA" at bounding box center [384, 97] width 22 height 12
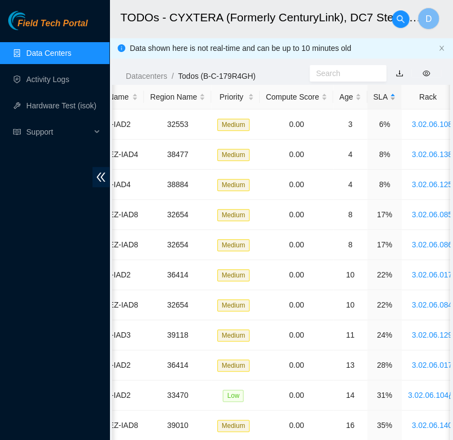
click at [373, 92] on div "SLA" at bounding box center [384, 97] width 22 height 12
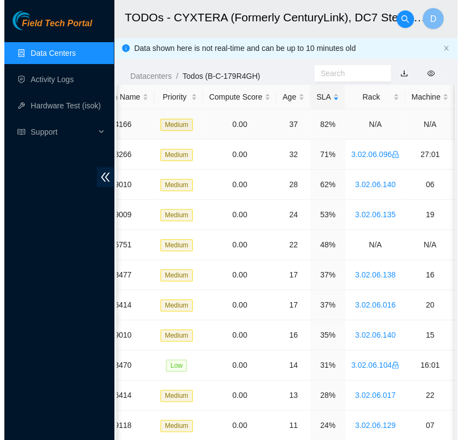
scroll to position [0, 0]
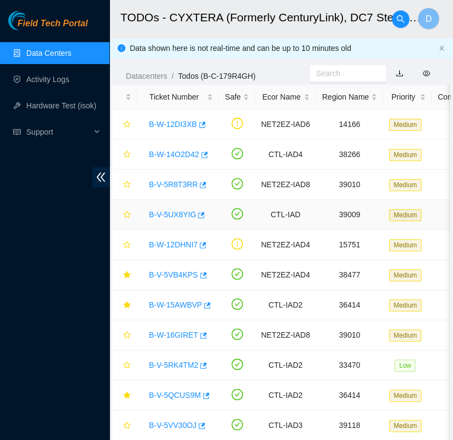
click at [169, 214] on link "B-V-5UX8YIG" at bounding box center [172, 214] width 47 height 9
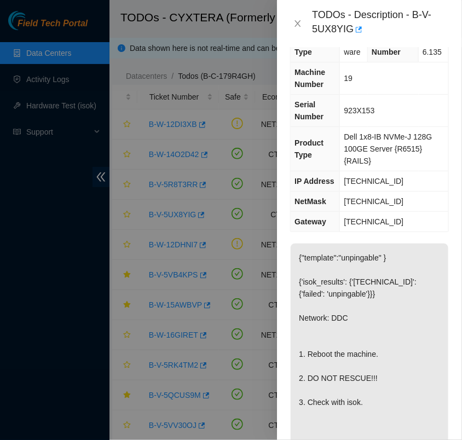
scroll to position [5, 0]
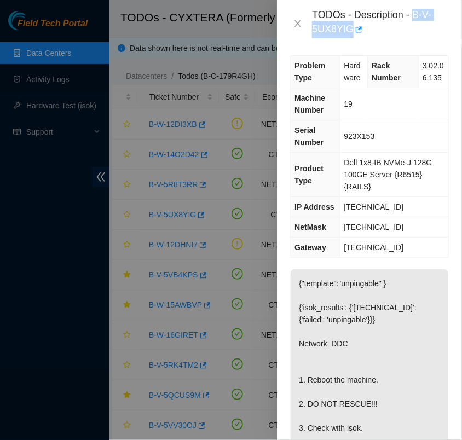
drag, startPoint x: 349, startPoint y: 25, endPoint x: 411, endPoint y: 7, distance: 64.9
click at [411, 9] on div "TODOs - Description - B-V-5UX8YIG" at bounding box center [380, 24] width 137 height 30
copy div "B-V-5UX8YIG"
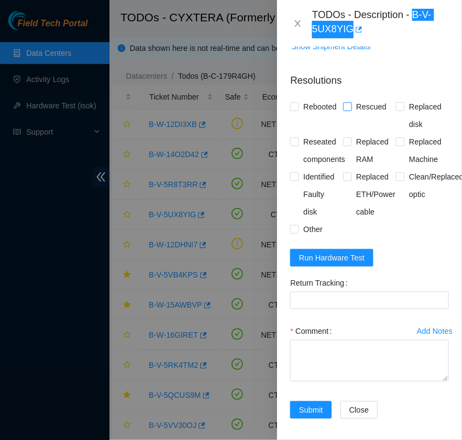
scroll to position [550, 0]
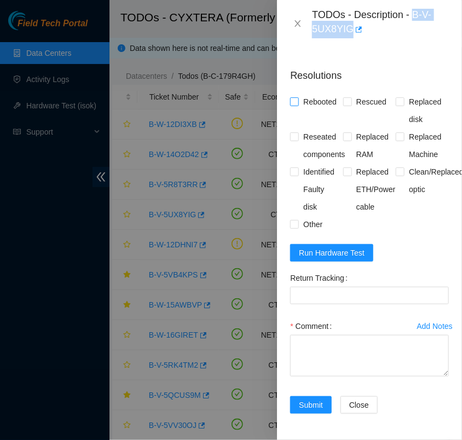
click at [295, 97] on input "Rebooted" at bounding box center [294, 101] width 8 height 8
checkbox input "true"
click at [341, 247] on span "Run Hardware Test" at bounding box center [332, 253] width 66 height 12
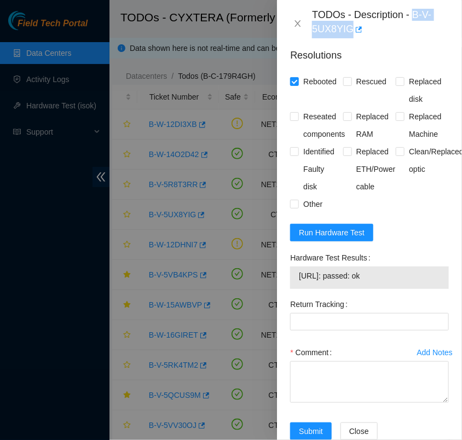
drag, startPoint x: 385, startPoint y: 288, endPoint x: 297, endPoint y: 283, distance: 88.2
click at [297, 283] on div "[URL]: passed: ok" at bounding box center [369, 277] width 159 height 22
copy tbody "[URL]: passed: ok"
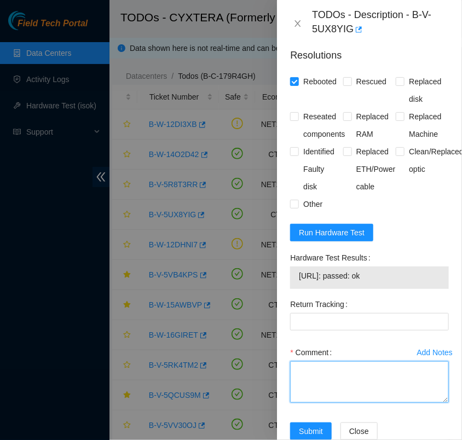
click at [323, 375] on textarea "Comment" at bounding box center [369, 382] width 159 height 42
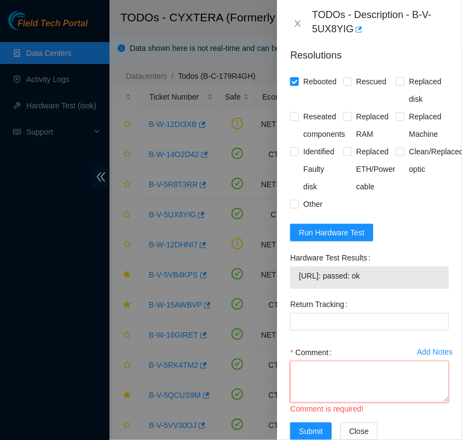
paste textarea "- verified rack and machine sn - reboot - isok [URL]: passed: ok"
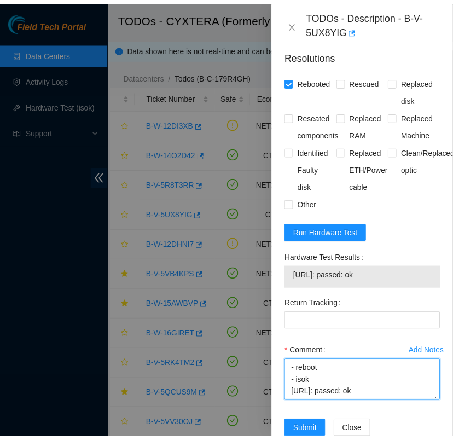
scroll to position [596, 0]
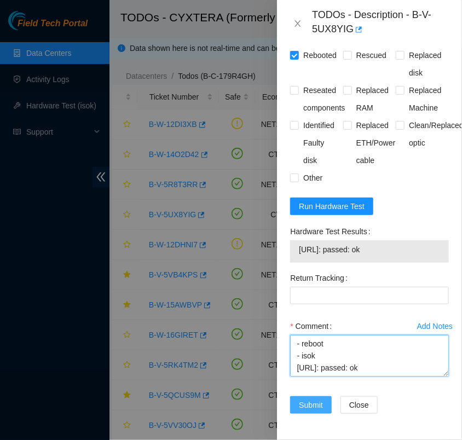
type textarea "- verified rack and machine sn - reboot - isok [URL]: passed: ok"
click at [318, 399] on span "Submit" at bounding box center [311, 405] width 24 height 12
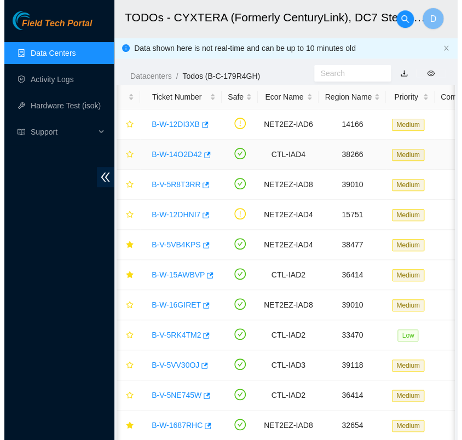
scroll to position [0, 0]
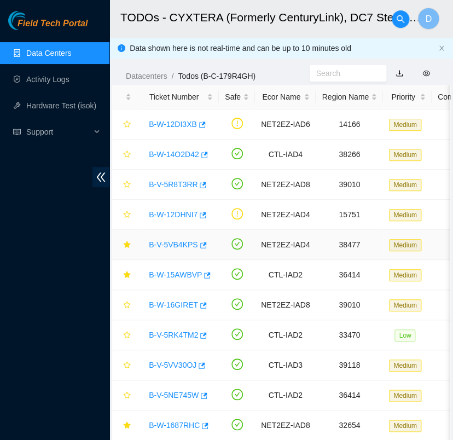
click at [175, 242] on link "B-V-5VB4KPS" at bounding box center [173, 244] width 49 height 9
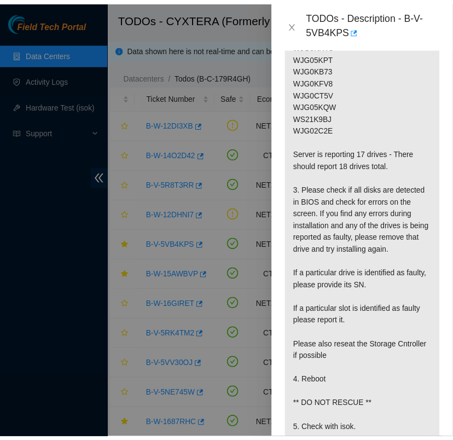
scroll to position [423, 0]
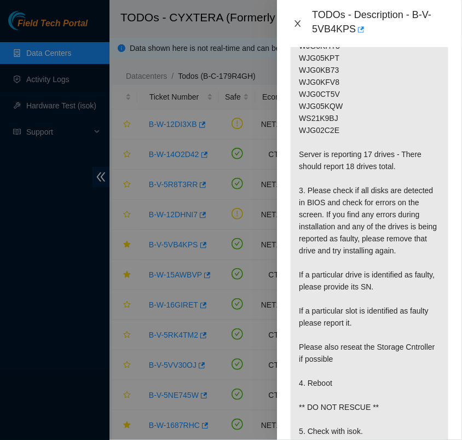
click at [298, 24] on icon "close" at bounding box center [298, 23] width 6 height 7
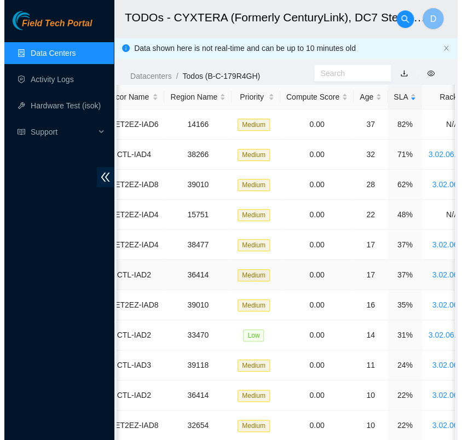
scroll to position [0, 0]
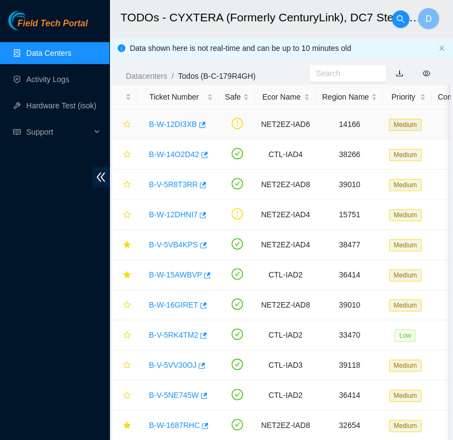
click at [180, 125] on link "B-W-12DI3XB" at bounding box center [173, 124] width 48 height 9
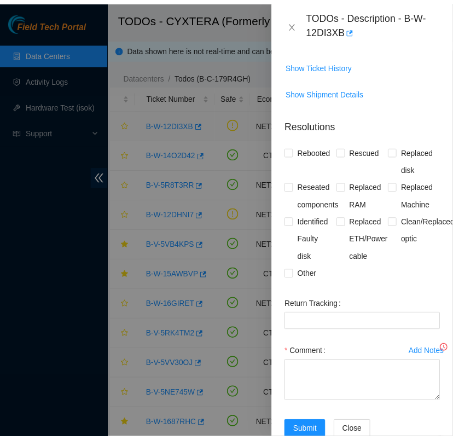
scroll to position [330, 0]
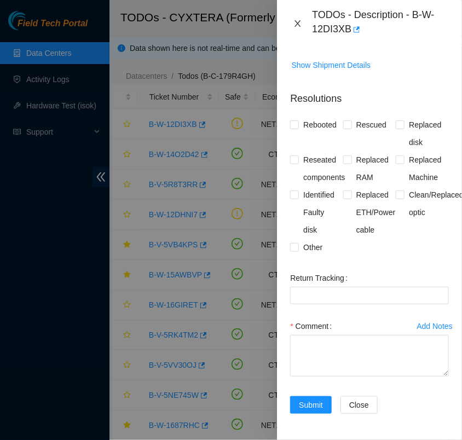
click at [297, 25] on icon "close" at bounding box center [298, 23] width 6 height 7
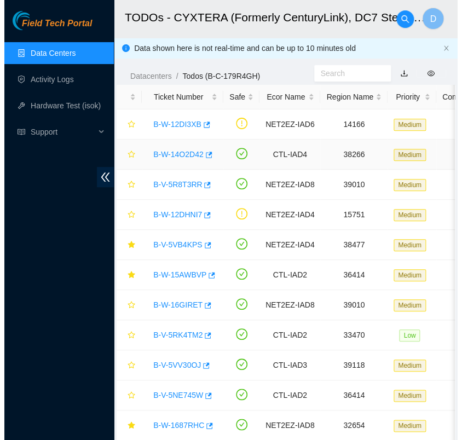
scroll to position [295, 0]
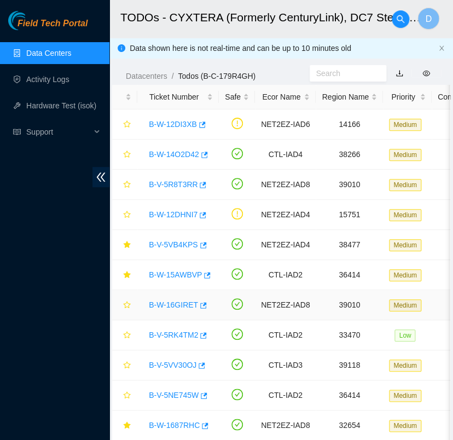
click at [173, 303] on link "B-W-16GIRET" at bounding box center [173, 304] width 49 height 9
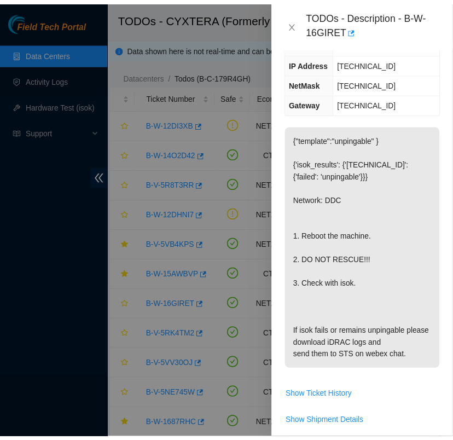
scroll to position [0, 0]
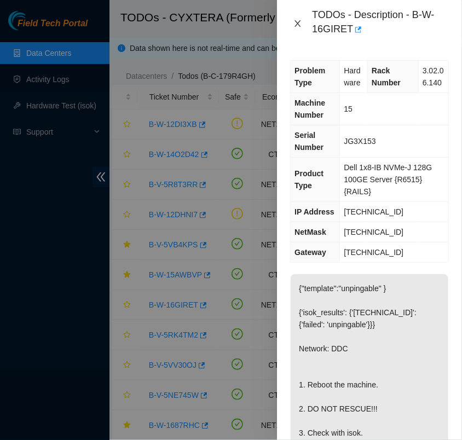
click at [299, 24] on icon "close" at bounding box center [297, 23] width 9 height 9
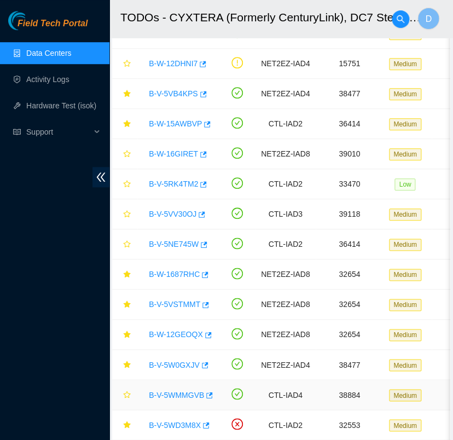
click at [174, 390] on link "B-V-5WMMGVB" at bounding box center [176, 394] width 55 height 9
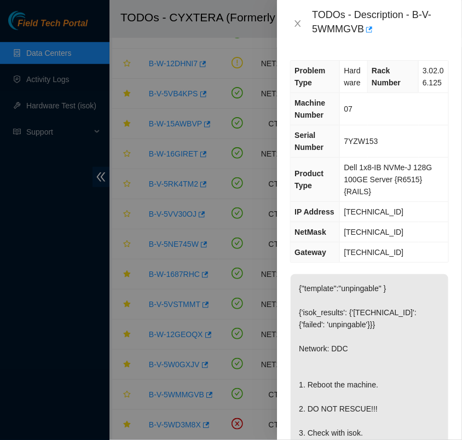
click at [301, 28] on div "TODOs - Description - B-V-5WMMGVB" at bounding box center [369, 24] width 159 height 30
click at [298, 25] on icon "close" at bounding box center [297, 23] width 9 height 9
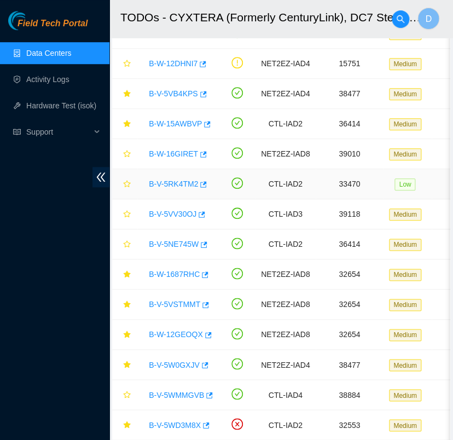
click at [181, 181] on link "B-V-5RK4TM2" at bounding box center [173, 183] width 49 height 9
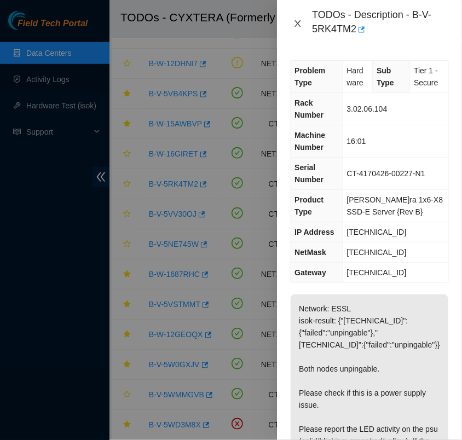
click at [300, 27] on icon "close" at bounding box center [297, 23] width 9 height 9
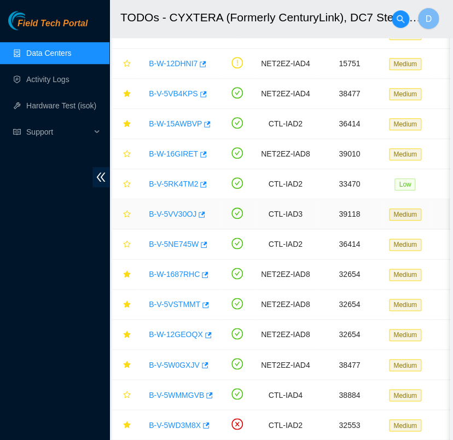
click at [179, 216] on link "B-V-5VV30OJ" at bounding box center [173, 214] width 48 height 9
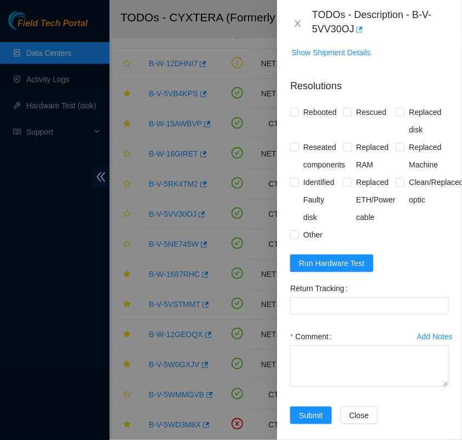
scroll to position [526, 0]
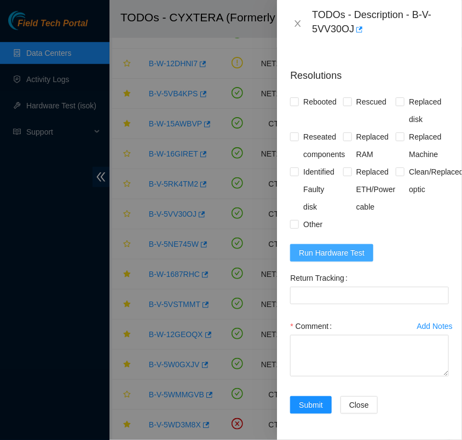
click at [343, 250] on span "Run Hardware Test" at bounding box center [332, 253] width 66 height 12
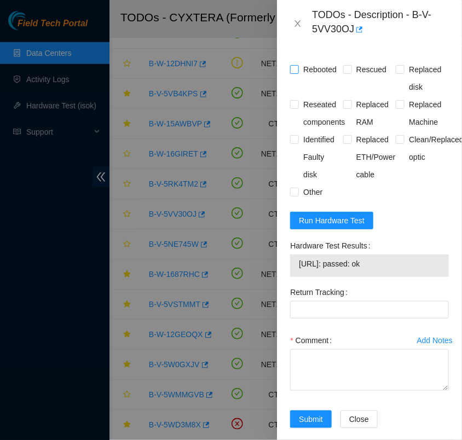
click at [293, 73] on input "Rebooted" at bounding box center [294, 69] width 8 height 8
checkbox input "true"
drag, startPoint x: 411, startPoint y: 11, endPoint x: 424, endPoint y: 26, distance: 19.5
click at [424, 26] on div "TODOs - Description - B-V-5VV30OJ" at bounding box center [380, 24] width 137 height 30
copy div "B-V-5VV30OJ"
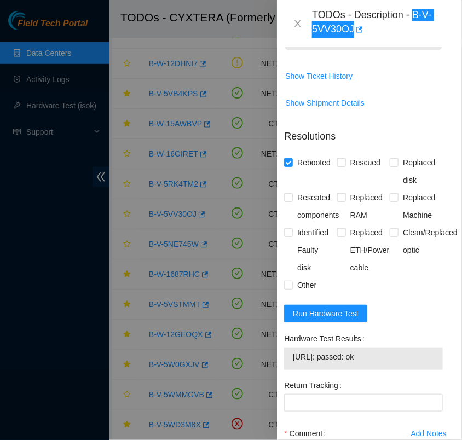
scroll to position [572, 7]
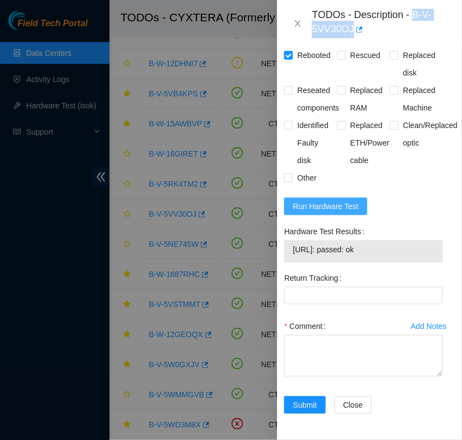
click at [333, 200] on span "Run Hardware Test" at bounding box center [326, 206] width 66 height 12
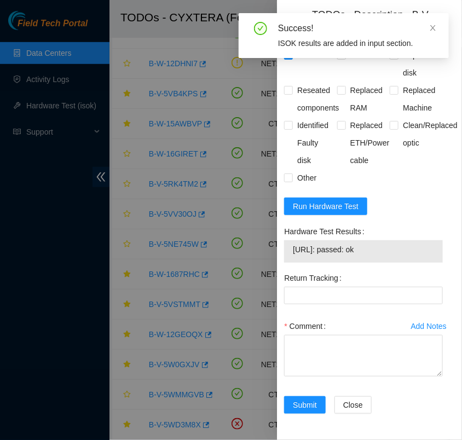
click at [349, 243] on span "[URL]: passed: ok" at bounding box center [363, 249] width 141 height 12
click at [349, 245] on span "[URL]: passed: ok" at bounding box center [363, 249] width 141 height 12
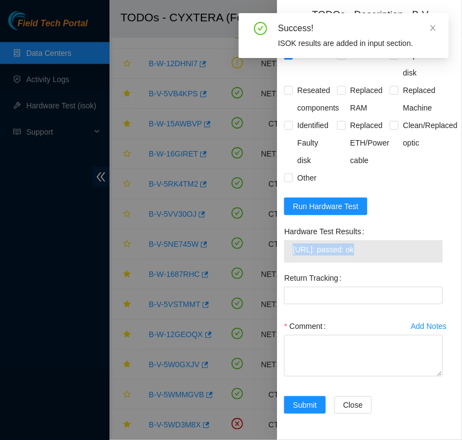
click at [349, 245] on span "[URL]: passed: ok" at bounding box center [363, 249] width 141 height 12
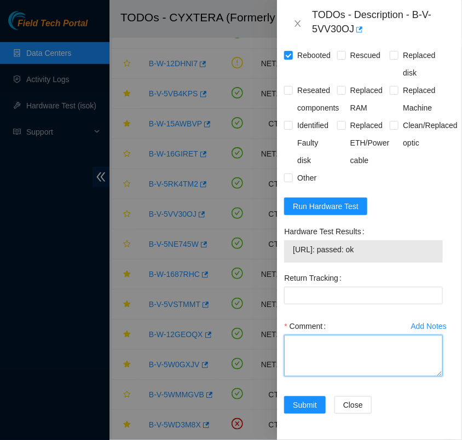
click at [398, 335] on textarea "Comment" at bounding box center [363, 356] width 159 height 42
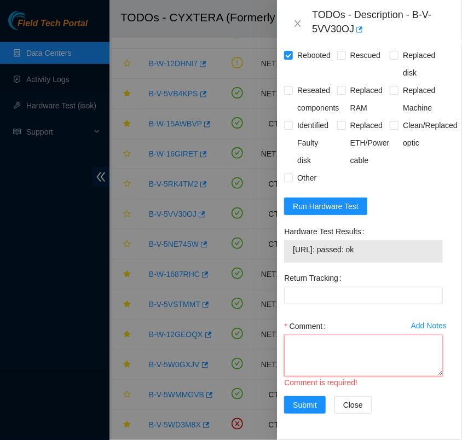
paste textarea "- verified rack and machine sn - reboot - isok [URL]: passed: ok"
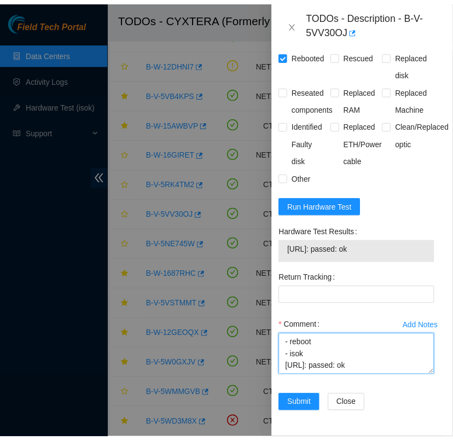
scroll to position [80, 0]
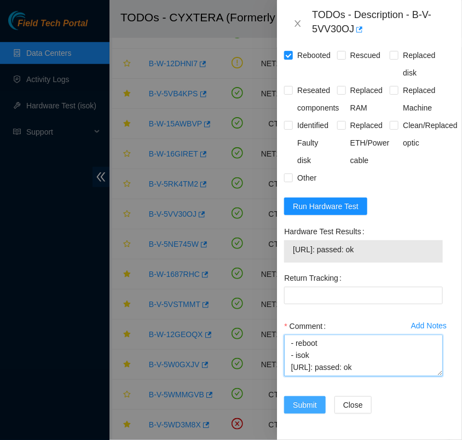
type textarea "- verified rack and machine sn - reboot - isok [URL]: passed: ok"
click at [312, 399] on span "Submit" at bounding box center [305, 405] width 24 height 12
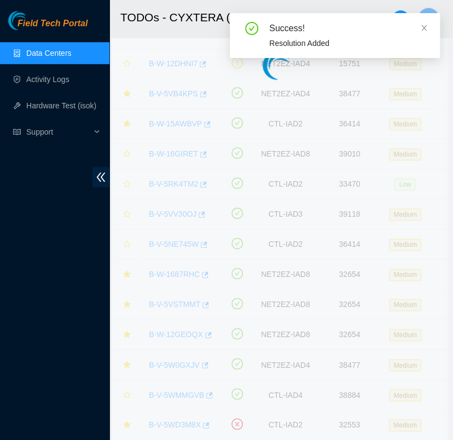
scroll to position [274, 7]
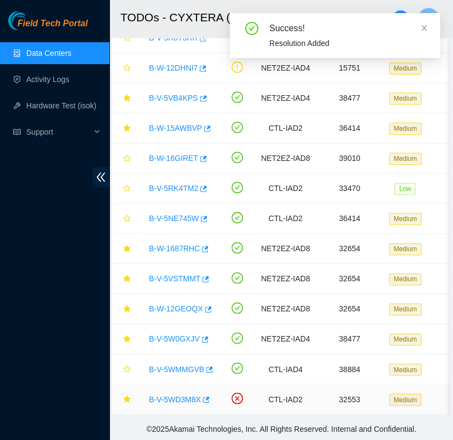
click at [316, 397] on td "32553" at bounding box center [349, 399] width 67 height 30
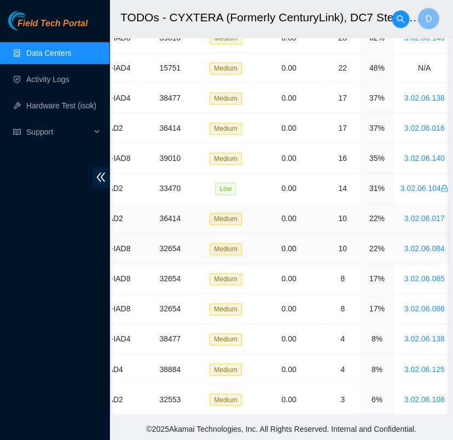
scroll to position [0, 0]
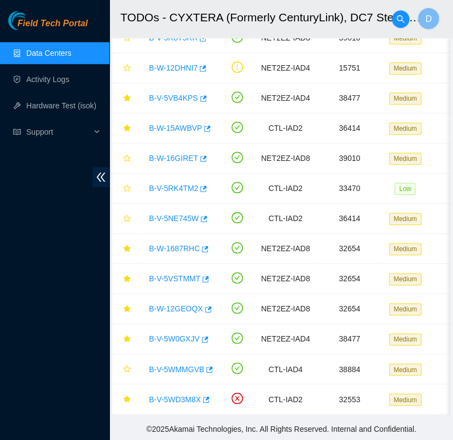
click at [71, 49] on link "Data Centers" at bounding box center [48, 53] width 45 height 9
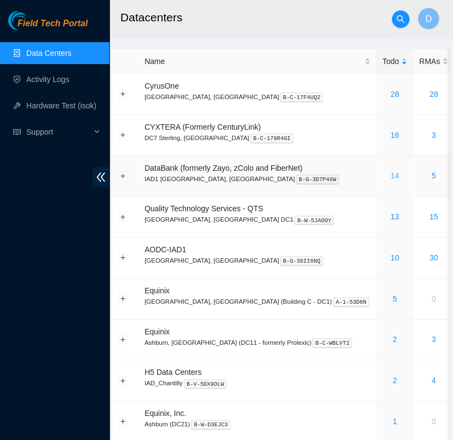
click at [390, 176] on link "14" at bounding box center [394, 175] width 9 height 9
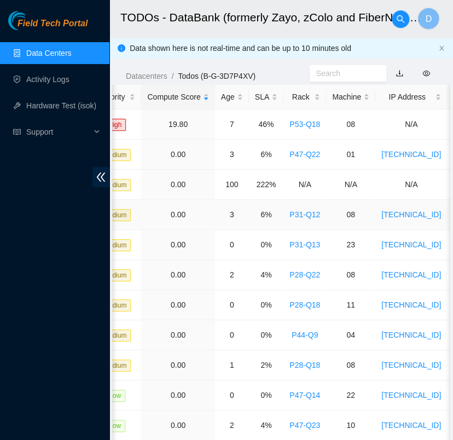
scroll to position [0, 285]
click at [71, 56] on link "Data Centers" at bounding box center [48, 53] width 45 height 9
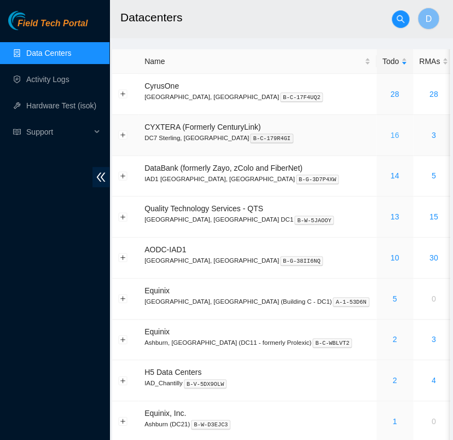
click at [390, 134] on link "16" at bounding box center [394, 135] width 9 height 9
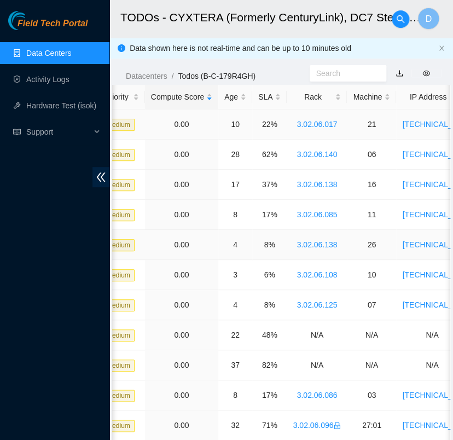
scroll to position [0, 287]
click at [265, 95] on div "SLA" at bounding box center [269, 97] width 22 height 12
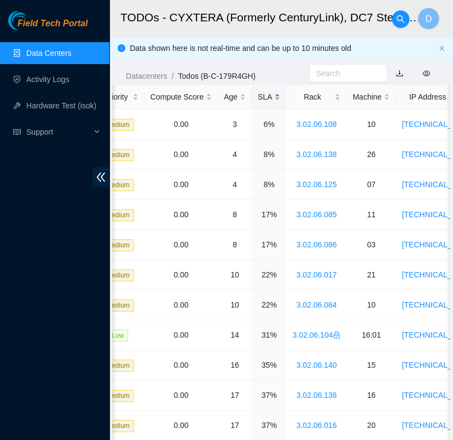
click at [265, 95] on div "SLA" at bounding box center [269, 97] width 22 height 12
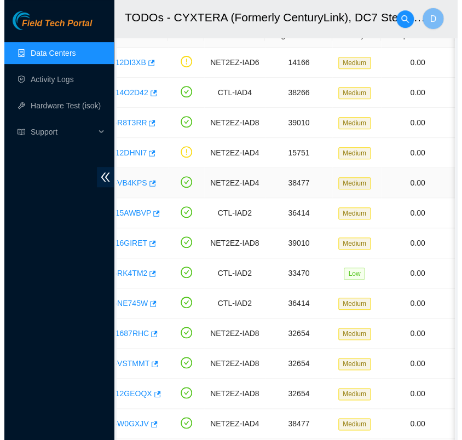
scroll to position [0, 0]
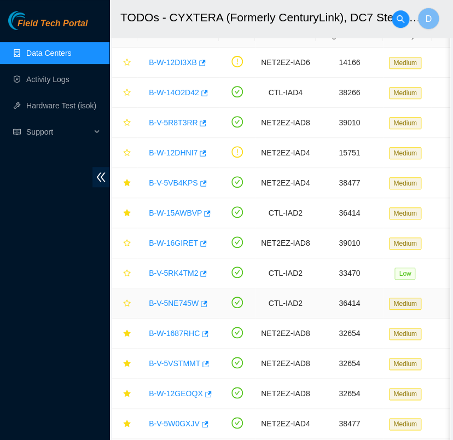
click at [181, 299] on link "B-V-5NE745W" at bounding box center [174, 303] width 50 height 9
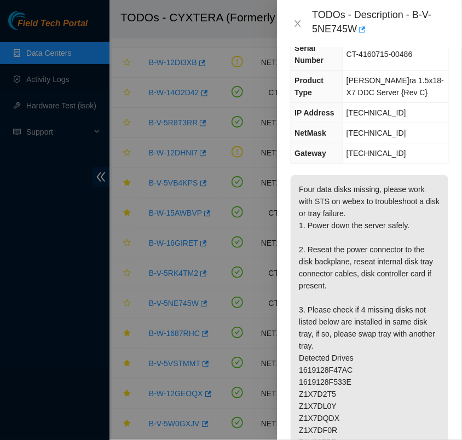
scroll to position [131, 0]
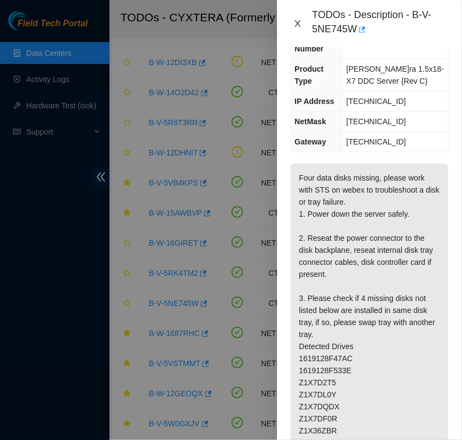
click at [298, 23] on icon "close" at bounding box center [298, 23] width 6 height 7
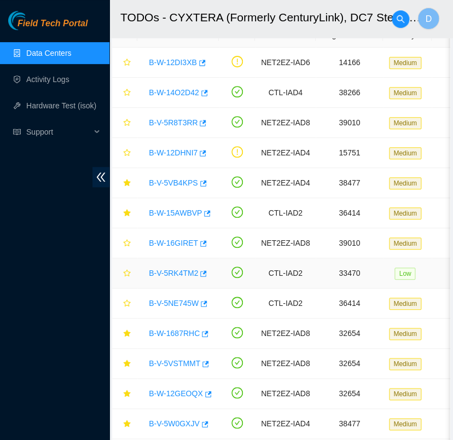
click at [177, 269] on link "B-V-5RK4TM2" at bounding box center [173, 273] width 49 height 9
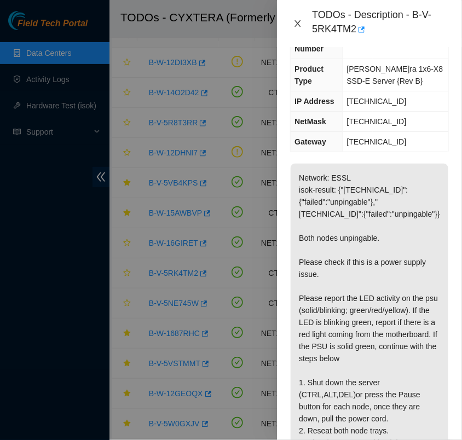
click at [297, 22] on icon "close" at bounding box center [298, 23] width 6 height 7
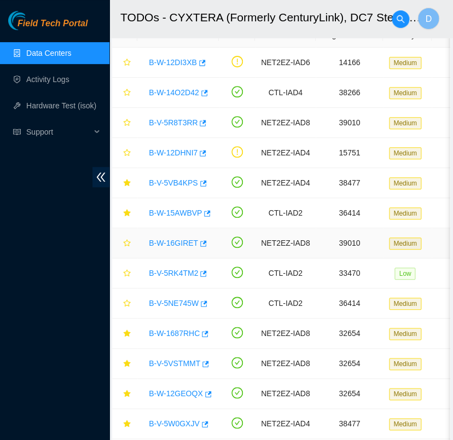
click at [175, 240] on link "B-W-16GIRET" at bounding box center [173, 243] width 49 height 9
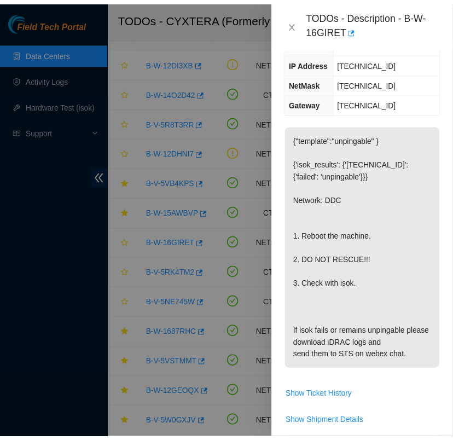
scroll to position [0, 0]
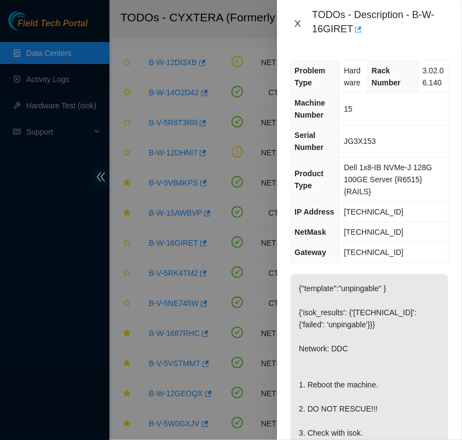
click at [293, 20] on icon "close" at bounding box center [297, 23] width 9 height 9
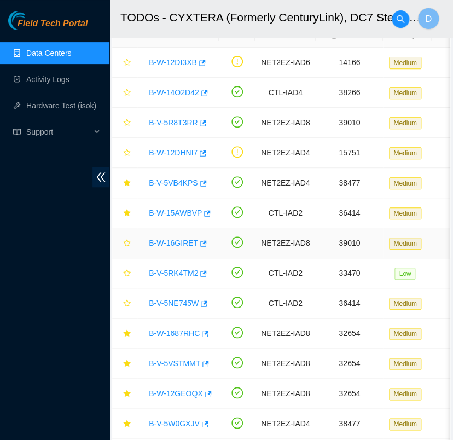
click at [178, 241] on link "B-W-16GIRET" at bounding box center [173, 243] width 49 height 9
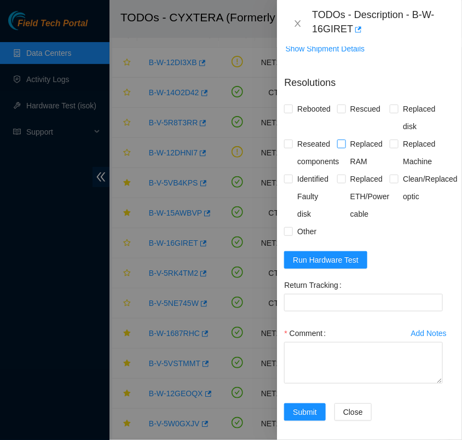
scroll to position [550, 7]
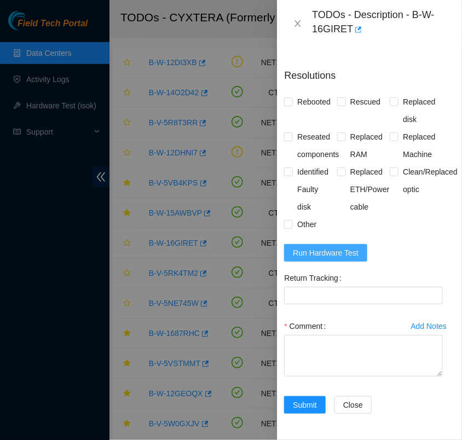
click at [334, 250] on span "Run Hardware Test" at bounding box center [326, 253] width 66 height 12
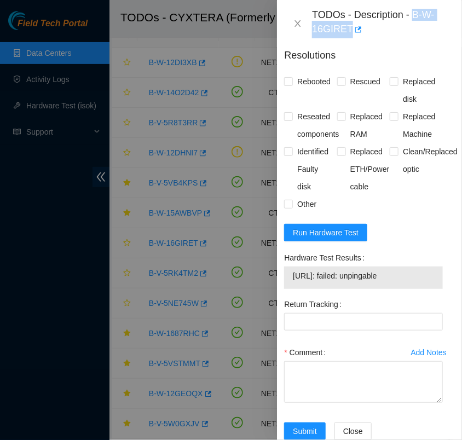
drag, startPoint x: 412, startPoint y: 15, endPoint x: 429, endPoint y: 30, distance: 22.1
click at [429, 30] on div "TODOs - Description - B-W-16GIRET" at bounding box center [380, 24] width 137 height 30
copy div "B-W-16GIRET"
click at [291, 86] on span at bounding box center [288, 81] width 9 height 9
click at [291, 85] on input "Rebooted" at bounding box center [288, 81] width 8 height 8
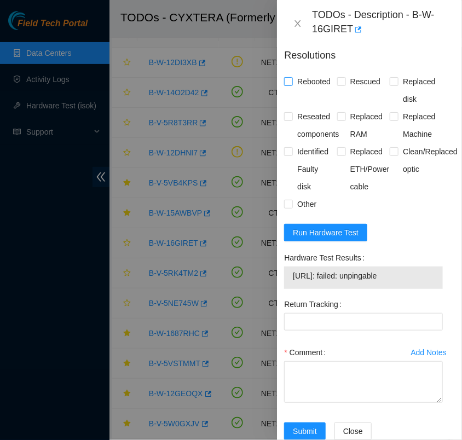
checkbox input "true"
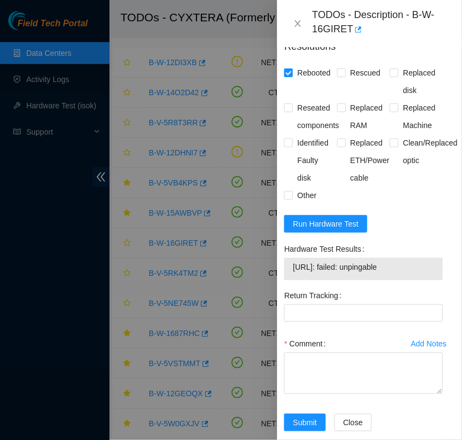
scroll to position [596, 7]
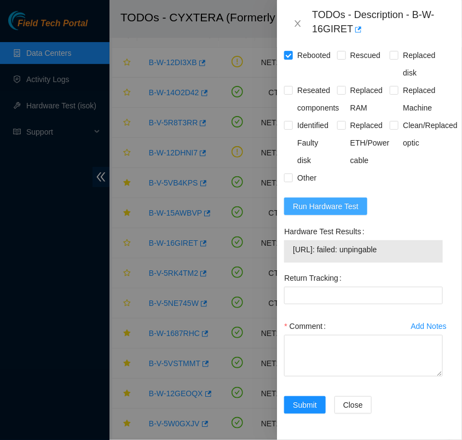
click at [349, 200] on span "Run Hardware Test" at bounding box center [326, 206] width 66 height 12
click at [361, 243] on span "[URL]: passed: ok" at bounding box center [363, 249] width 141 height 12
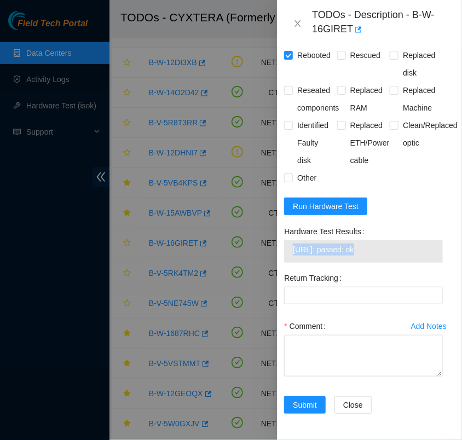
click at [361, 243] on span "[URL]: passed: ok" at bounding box center [363, 249] width 141 height 12
copy span "[URL]: passed: ok"
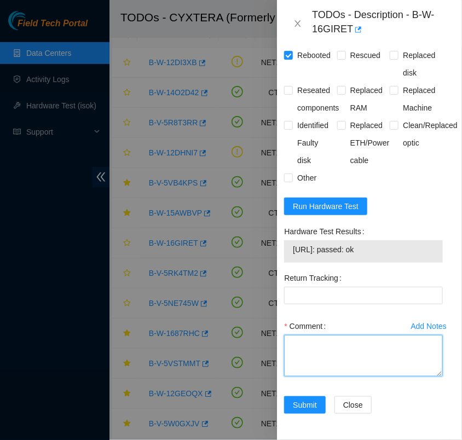
click at [298, 335] on textarea "Comment" at bounding box center [363, 356] width 159 height 42
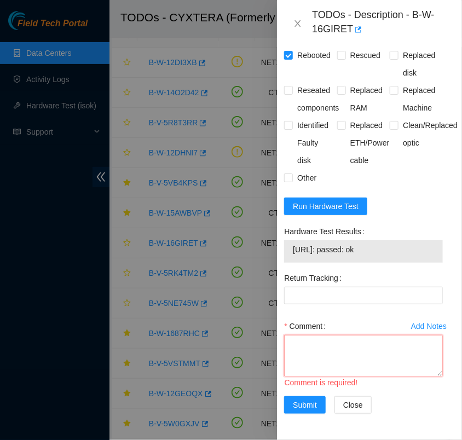
scroll to position [9, 0]
paste textarea "- verified rack and machine sn - connect monitor, screen was stuck on config. -…"
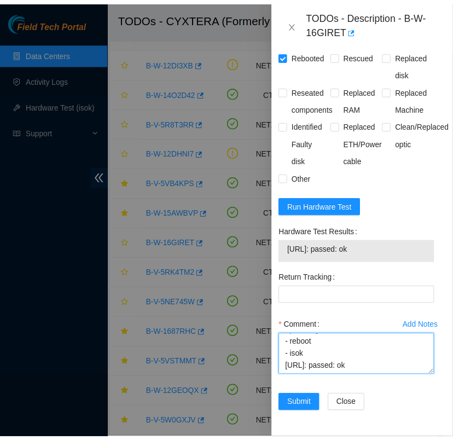
scroll to position [129, 0]
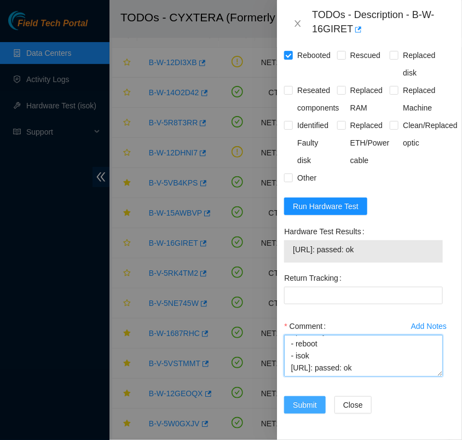
type textarea "- verified rack and machine sn - connect monitor, screen was stuck on config. -…"
click at [305, 399] on span "Submit" at bounding box center [305, 405] width 24 height 12
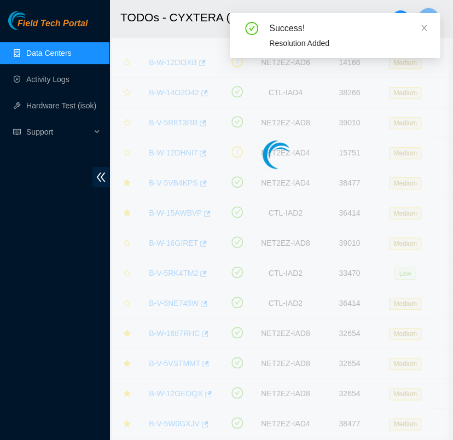
scroll to position [275, 7]
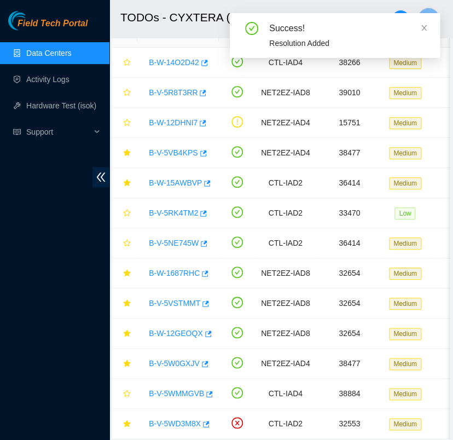
click at [71, 49] on link "Data Centers" at bounding box center [48, 53] width 45 height 9
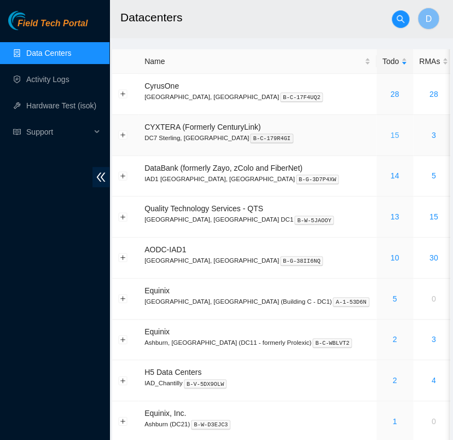
click at [390, 134] on link "15" at bounding box center [394, 135] width 9 height 9
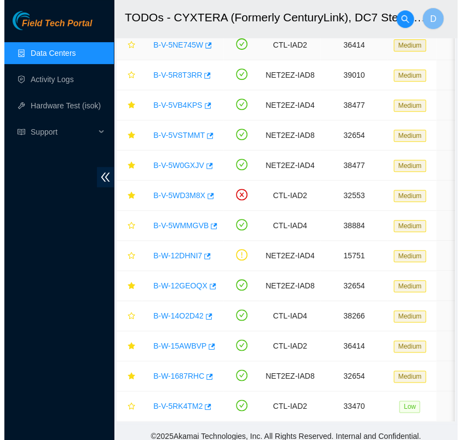
scroll to position [95, 0]
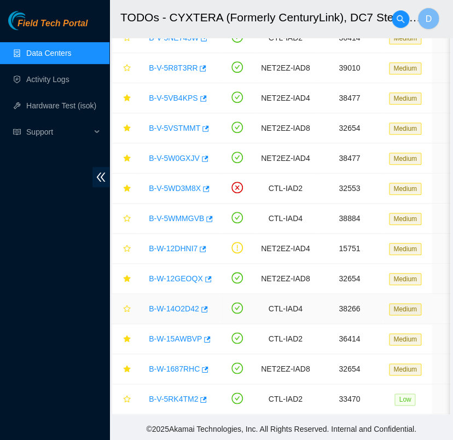
click at [177, 304] on link "B-W-14O2D42" at bounding box center [174, 308] width 50 height 9
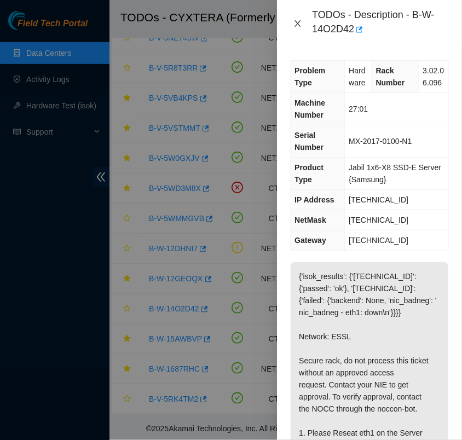
click at [297, 28] on button "Close" at bounding box center [297, 24] width 15 height 10
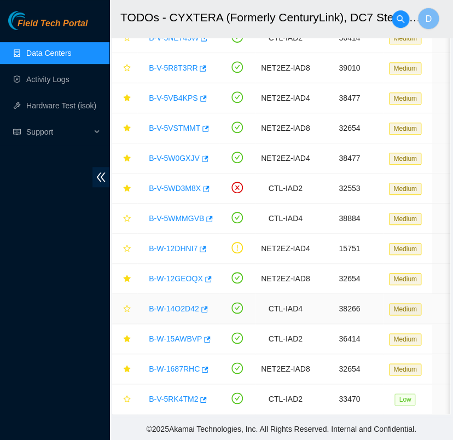
click at [171, 304] on link "B-W-14O2D42" at bounding box center [174, 308] width 50 height 9
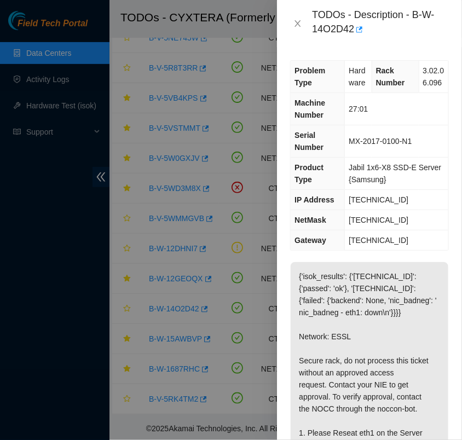
click at [300, 16] on div "TODOs - Description - B-W-14O2D42" at bounding box center [369, 24] width 159 height 30
click at [297, 24] on icon "close" at bounding box center [297, 23] width 9 height 9
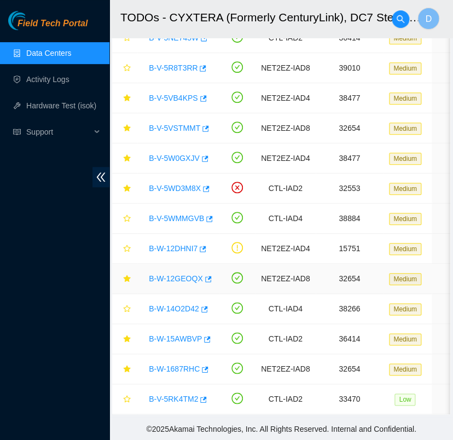
click at [166, 274] on link "B-W-12GEOQX" at bounding box center [176, 278] width 54 height 9
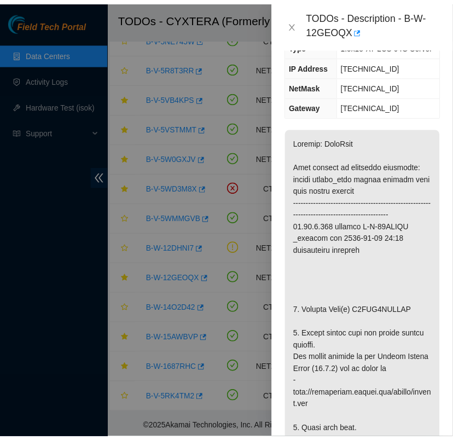
scroll to position [167, 0]
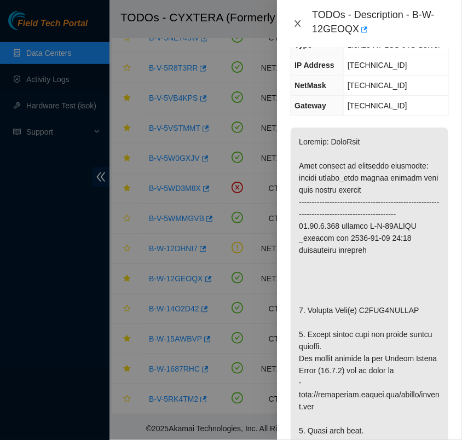
click at [300, 19] on button "Close" at bounding box center [297, 24] width 15 height 10
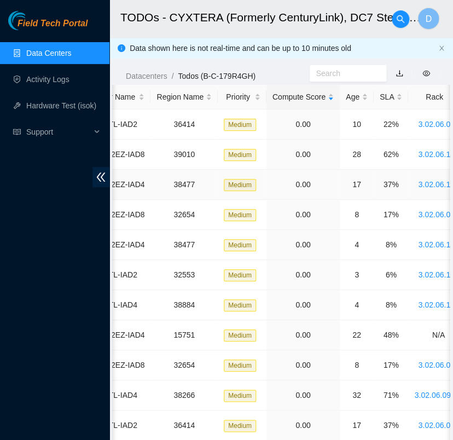
scroll to position [0, 168]
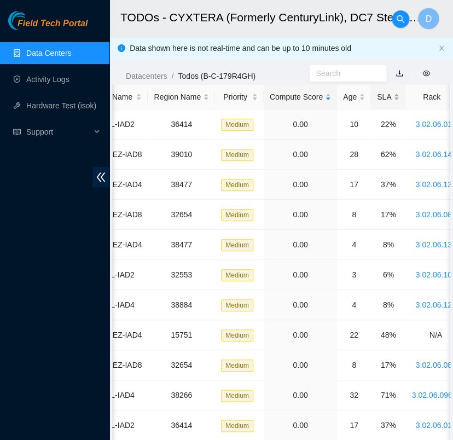
click at [377, 91] on div "SLA" at bounding box center [388, 97] width 22 height 12
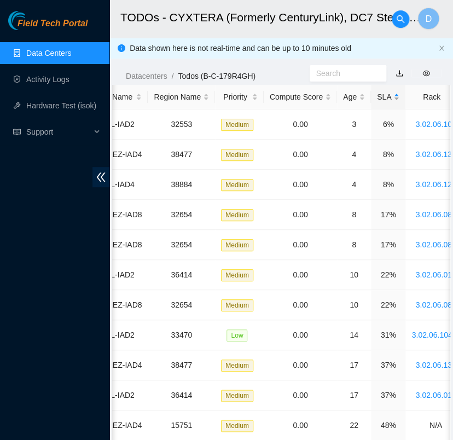
click at [377, 91] on div "SLA" at bounding box center [388, 97] width 22 height 12
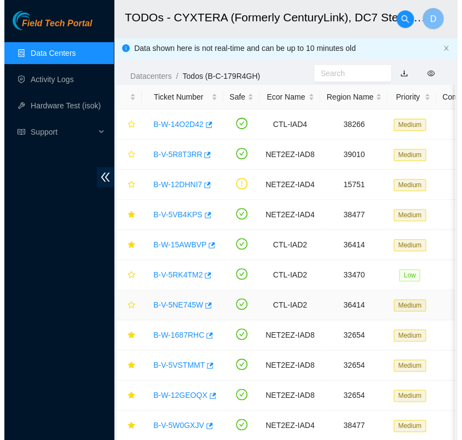
scroll to position [95, 0]
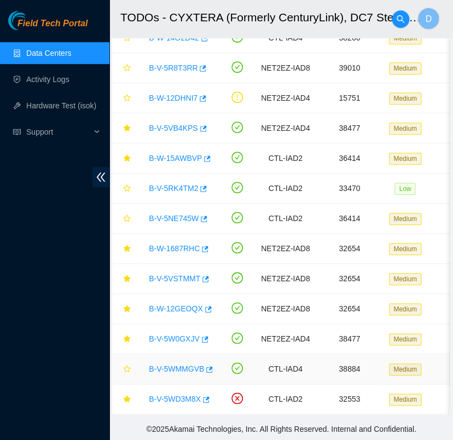
click at [177, 364] on link "B-V-5WMMGVB" at bounding box center [176, 368] width 55 height 9
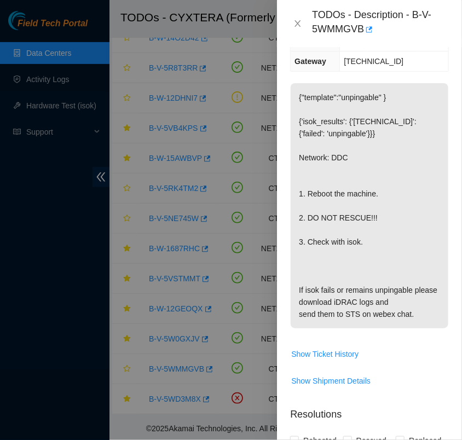
scroll to position [0, 0]
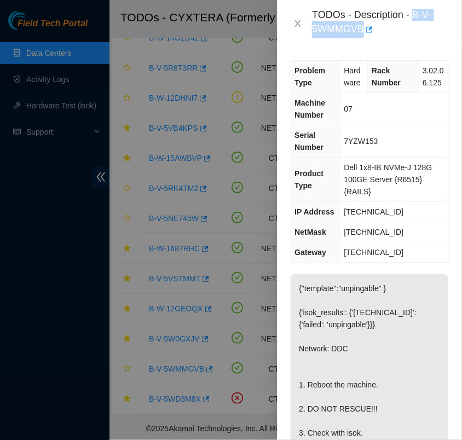
drag, startPoint x: 413, startPoint y: 14, endPoint x: 363, endPoint y: 38, distance: 54.8
click at [363, 38] on div "TODOs - Description - B-V-5WMMGVB" at bounding box center [380, 24] width 137 height 30
copy div "B-V-5WMMGVB"
click at [399, 121] on td "07" at bounding box center [394, 109] width 108 height 32
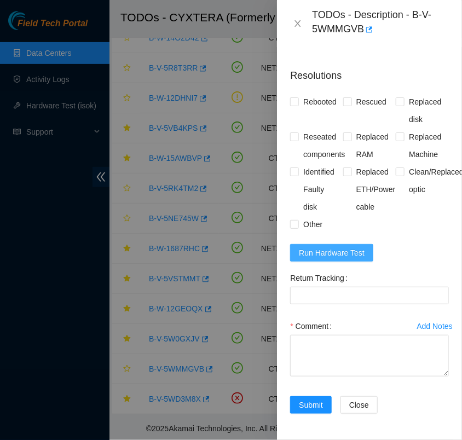
click at [332, 247] on span "Run Hardware Test" at bounding box center [332, 253] width 66 height 12
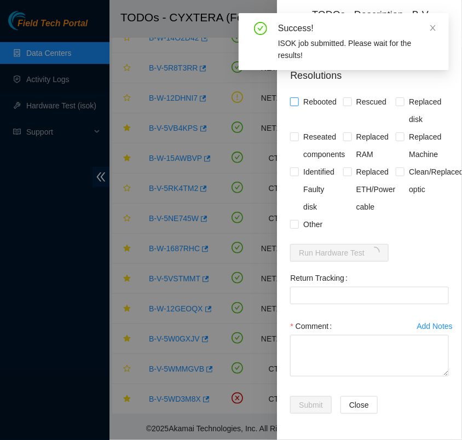
click at [292, 97] on input "Rebooted" at bounding box center [294, 101] width 8 height 8
checkbox input "true"
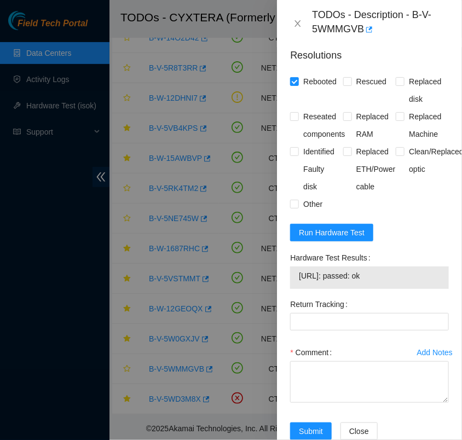
click at [369, 282] on span "[URL]: passed: ok" at bounding box center [369, 276] width 141 height 12
copy span "[URL]: passed: ok"
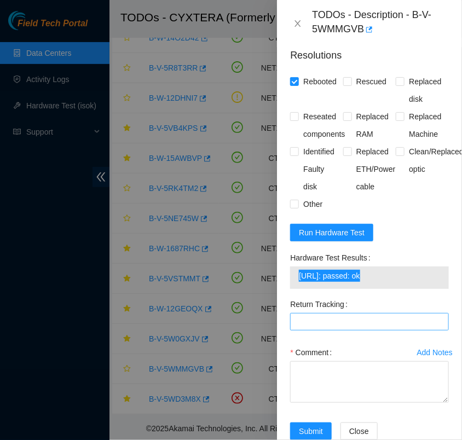
scroll to position [596, 0]
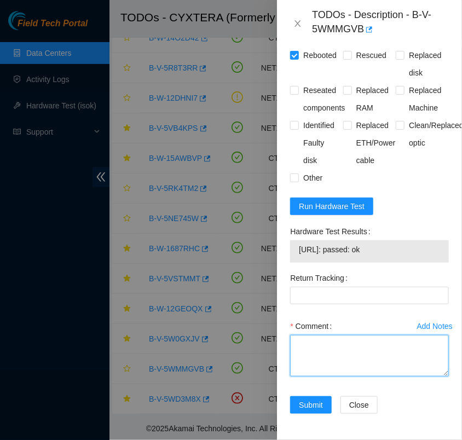
click at [324, 343] on textarea "Comment" at bounding box center [369, 356] width 159 height 42
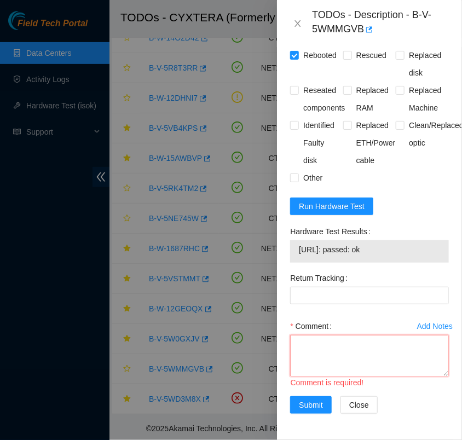
scroll to position [9, 0]
paste textarea "- verified rack and machine sn - reboot - isok [URL]: passed: ok"
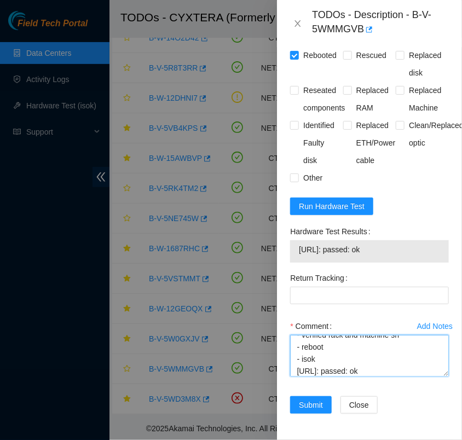
type textarea "- verified rack and machine sn - reboot - isok [URL]: passed: ok"
click at [425, 396] on div "Submit Close" at bounding box center [369, 411] width 167 height 31
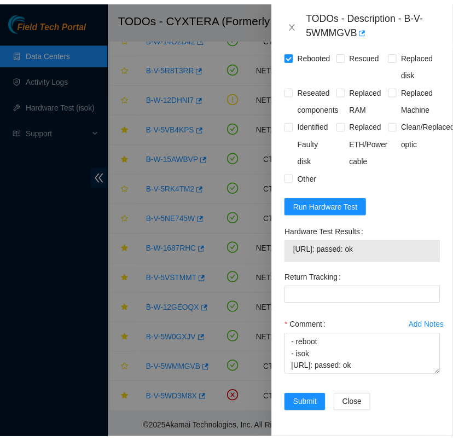
scroll to position [72, 0]
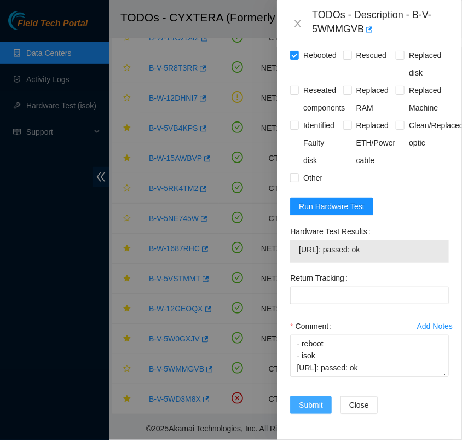
click at [315, 399] on span "Submit" at bounding box center [311, 405] width 24 height 12
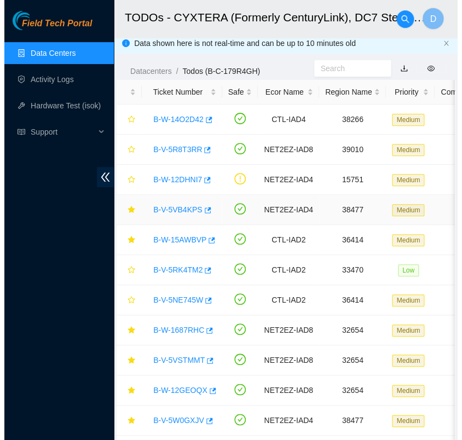
scroll to position [0, 0]
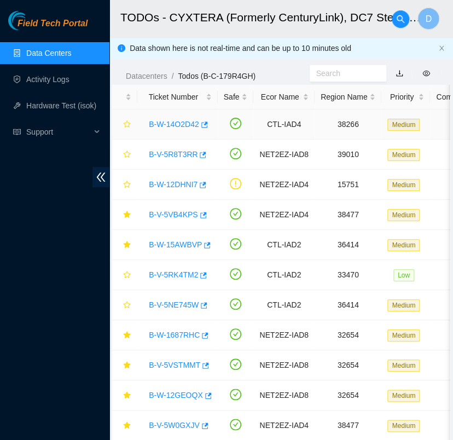
click at [179, 126] on link "B-W-14O2D42" at bounding box center [174, 124] width 50 height 9
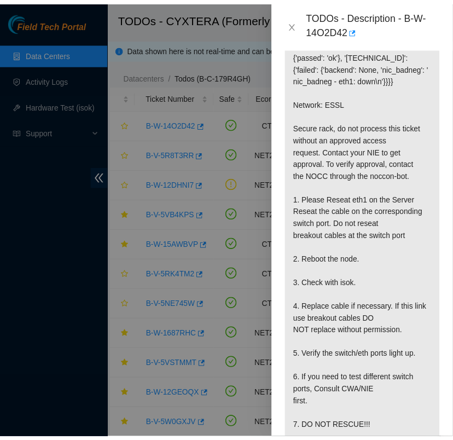
scroll to position [232, 0]
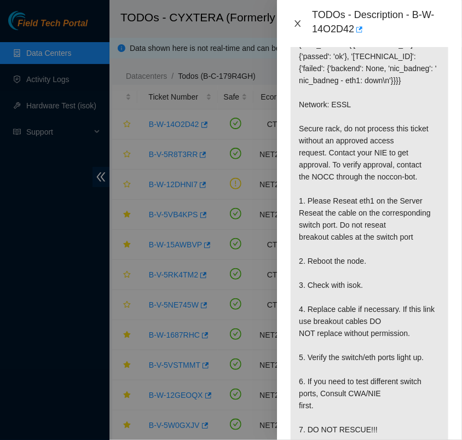
click at [303, 26] on button "Close" at bounding box center [297, 24] width 15 height 10
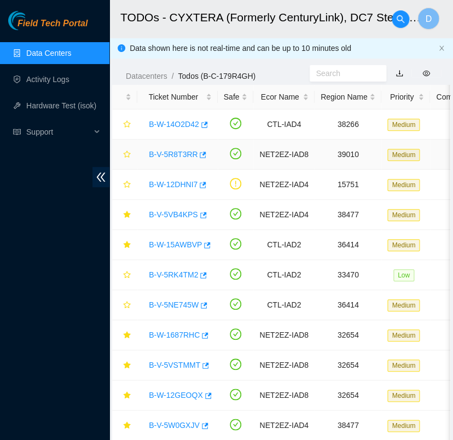
click at [178, 152] on link "B-V-5R8T3RR" at bounding box center [173, 154] width 49 height 9
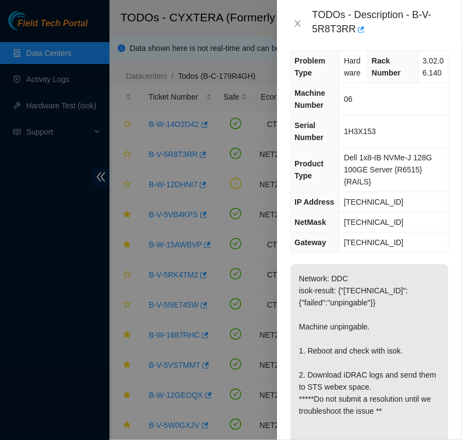
scroll to position [0, 0]
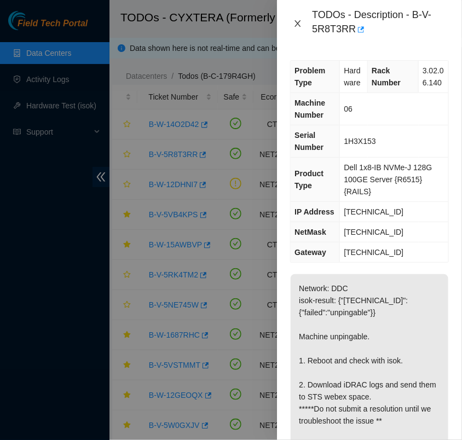
click at [296, 23] on icon "close" at bounding box center [297, 23] width 9 height 9
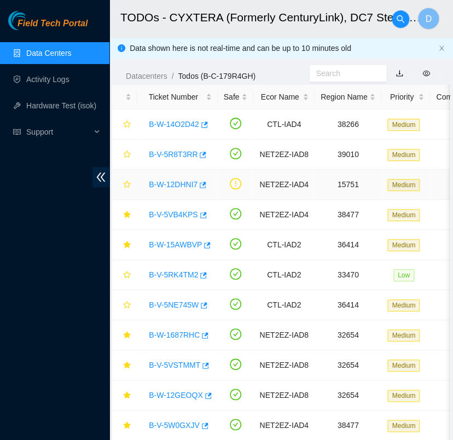
click at [165, 186] on link "B-W-12DHNI7" at bounding box center [173, 184] width 49 height 9
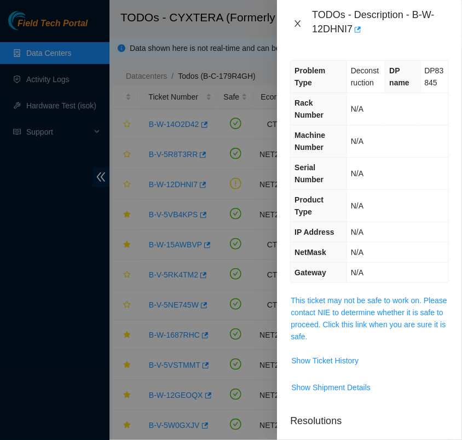
click at [298, 21] on icon "close" at bounding box center [297, 23] width 9 height 9
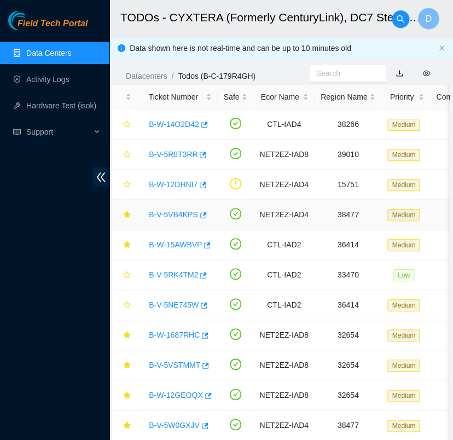
click at [174, 215] on link "B-V-5VB4KPS" at bounding box center [173, 214] width 49 height 9
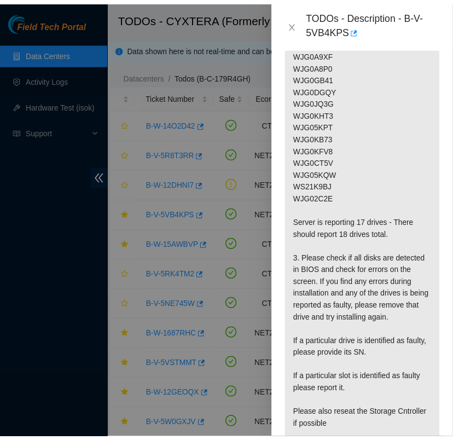
scroll to position [357, 0]
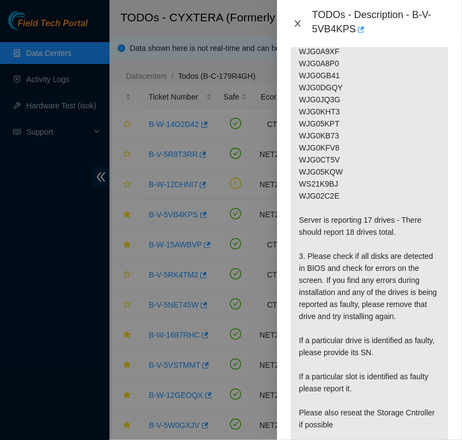
click at [298, 22] on icon "close" at bounding box center [298, 23] width 6 height 7
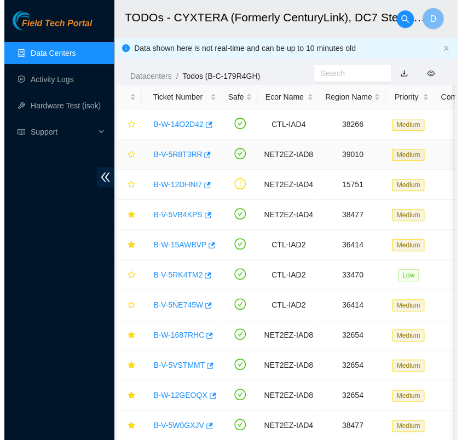
scroll to position [295, 0]
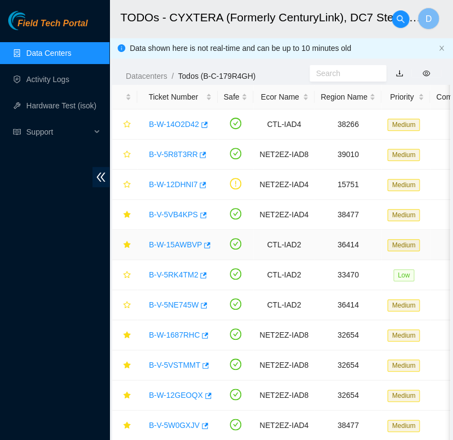
click at [181, 240] on link "B-W-15AWBVP" at bounding box center [175, 244] width 53 height 9
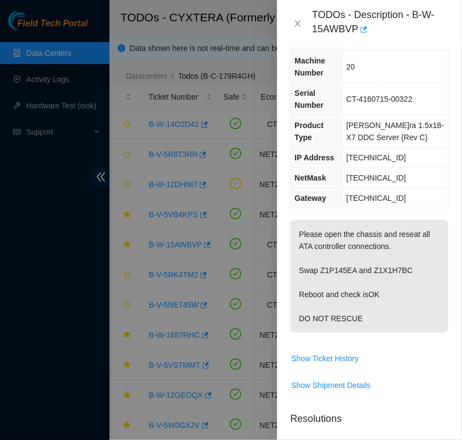
scroll to position [73, 0]
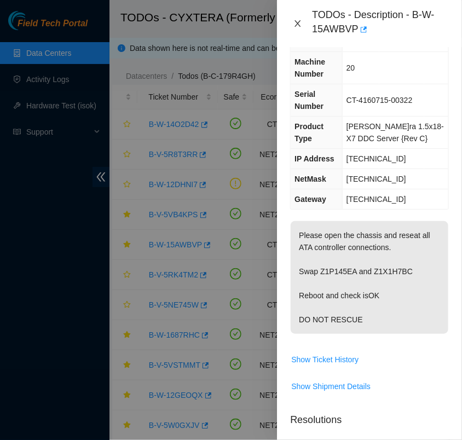
click at [299, 25] on icon "close" at bounding box center [297, 23] width 9 height 9
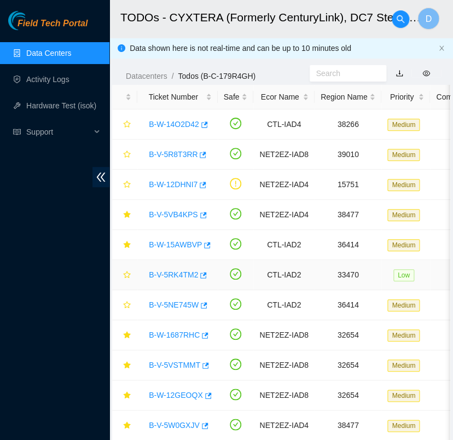
click at [179, 270] on link "B-V-5RK4TM2" at bounding box center [173, 274] width 49 height 9
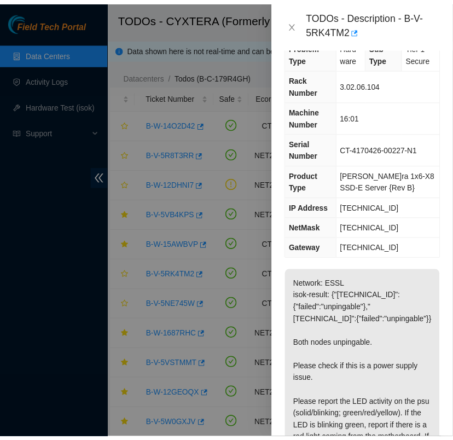
scroll to position [22, 0]
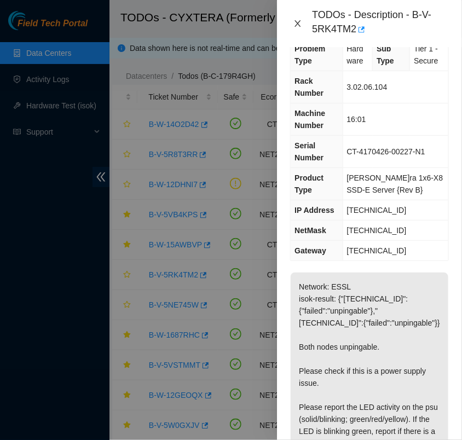
click at [297, 24] on icon "close" at bounding box center [297, 23] width 9 height 9
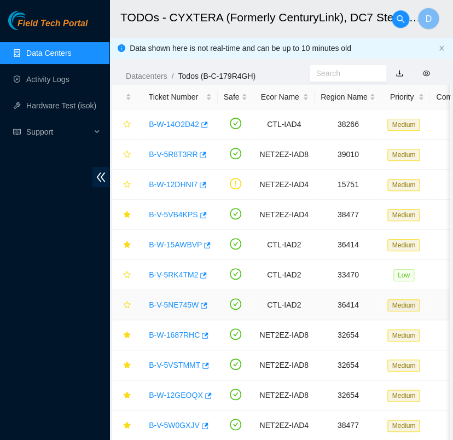
click at [179, 305] on link "B-V-5NE745W" at bounding box center [174, 304] width 50 height 9
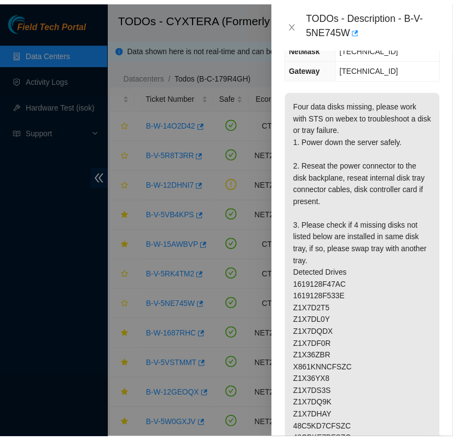
scroll to position [205, 0]
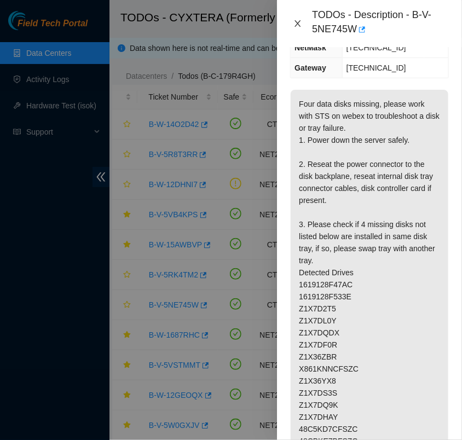
click at [297, 21] on icon "close" at bounding box center [297, 23] width 9 height 9
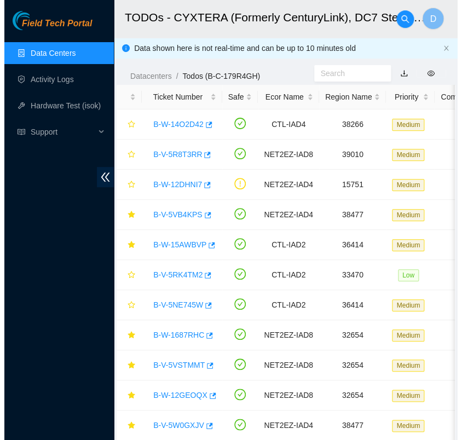
scroll to position [193, 0]
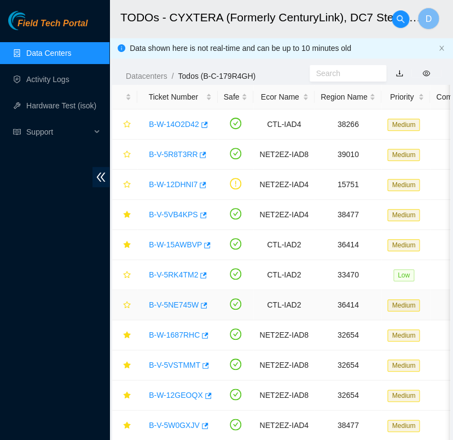
click at [175, 304] on link "B-V-5NE745W" at bounding box center [174, 304] width 50 height 9
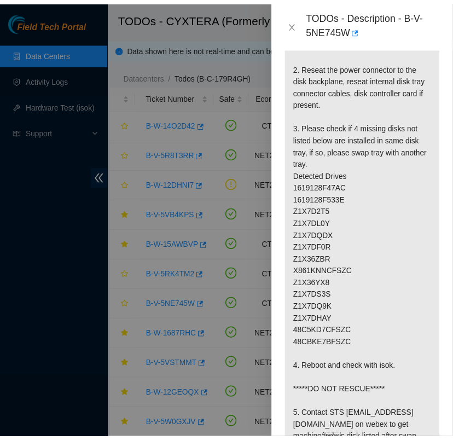
scroll to position [303, 0]
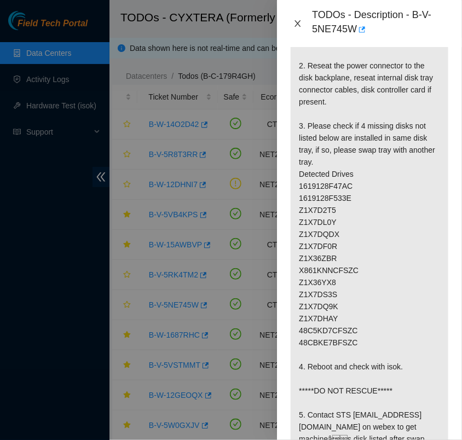
click at [298, 24] on icon "close" at bounding box center [298, 23] width 6 height 7
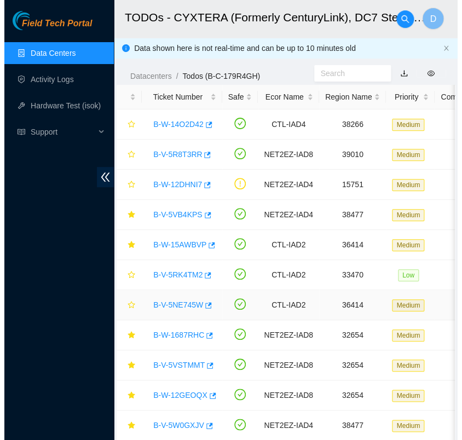
scroll to position [65, 0]
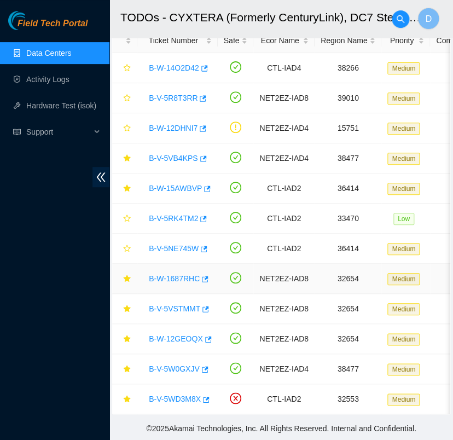
click at [181, 274] on link "B-W-1687RHC" at bounding box center [174, 278] width 51 height 9
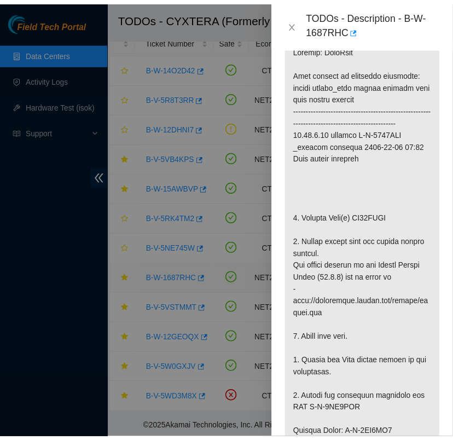
scroll to position [315, 0]
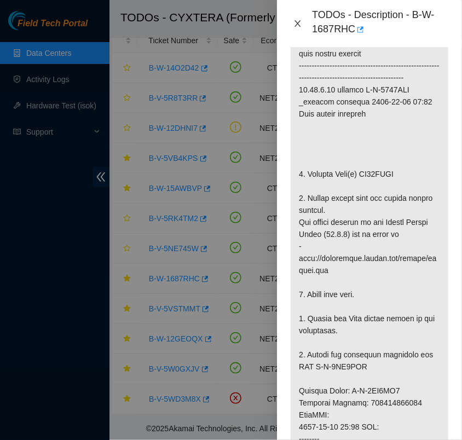
click at [301, 22] on icon "close" at bounding box center [297, 23] width 9 height 9
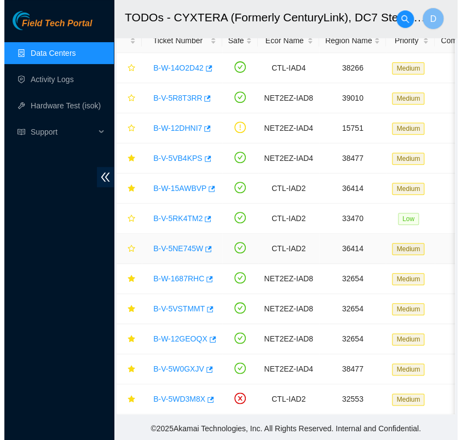
scroll to position [0, 0]
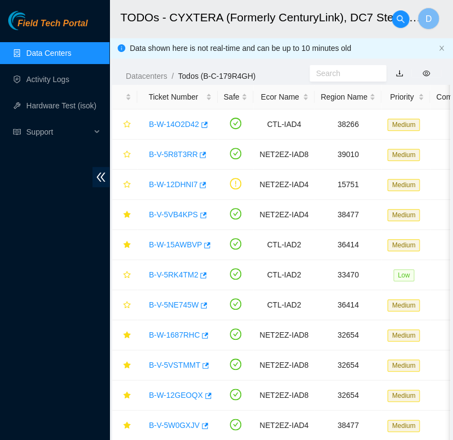
click at [66, 57] on link "Data Centers" at bounding box center [48, 53] width 45 height 9
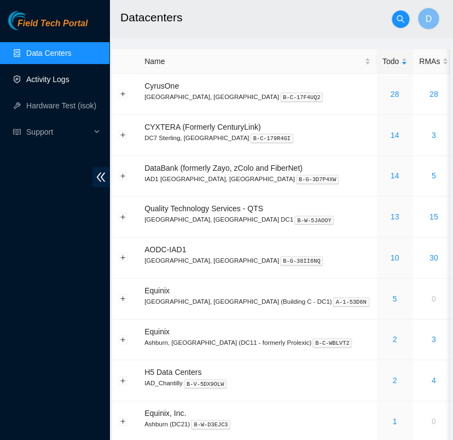
click at [69, 82] on link "Activity Logs" at bounding box center [47, 79] width 43 height 9
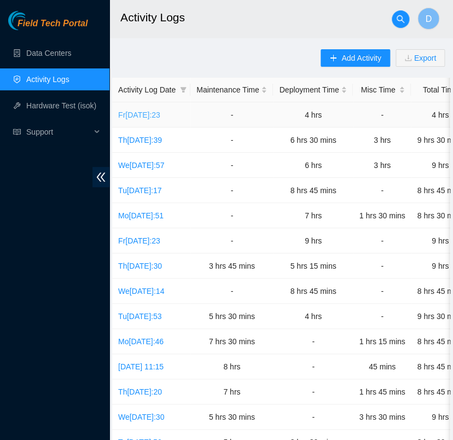
click at [154, 111] on link "Fr[DATE]:23" at bounding box center [139, 115] width 42 height 9
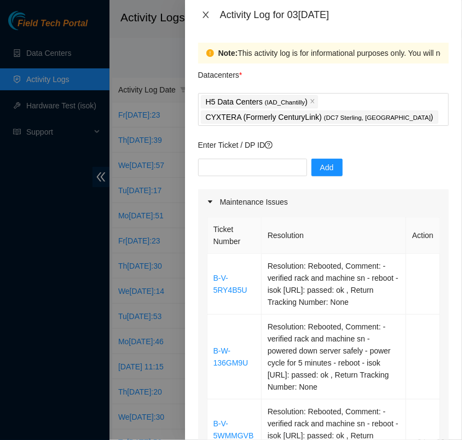
click at [209, 10] on icon "close" at bounding box center [205, 14] width 9 height 9
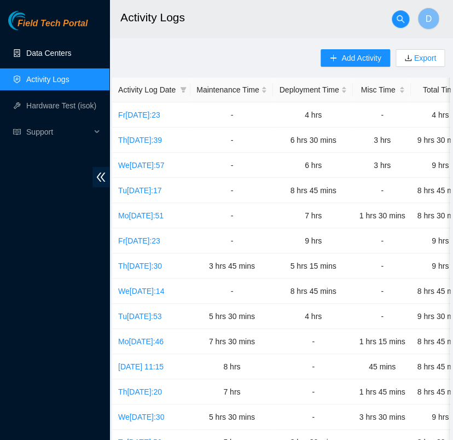
click at [61, 52] on link "Data Centers" at bounding box center [48, 53] width 45 height 9
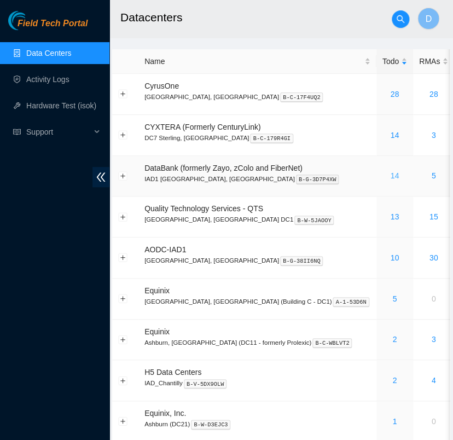
click at [390, 173] on link "14" at bounding box center [394, 175] width 9 height 9
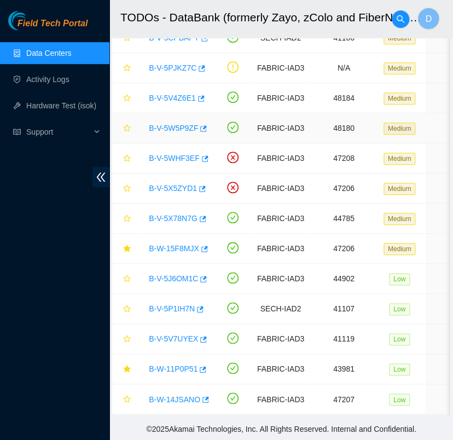
scroll to position [121, 0]
click at [71, 53] on link "Data Centers" at bounding box center [48, 53] width 45 height 9
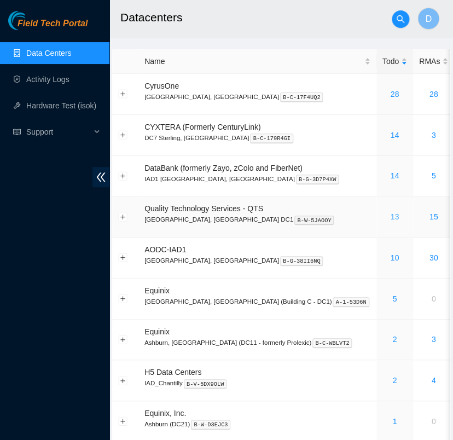
click at [390, 213] on link "13" at bounding box center [394, 216] width 9 height 9
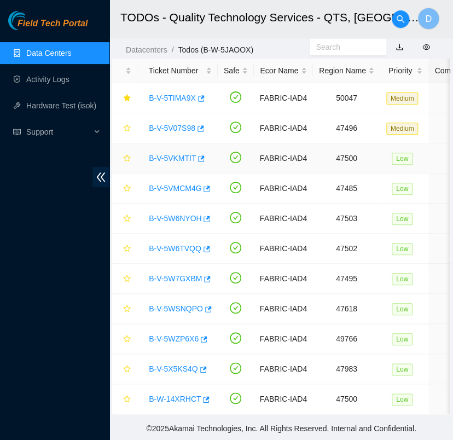
scroll to position [34, 0]
click at [71, 49] on link "Data Centers" at bounding box center [48, 53] width 45 height 9
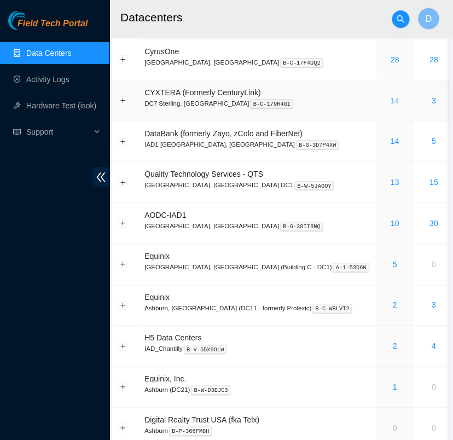
click at [390, 102] on link "14" at bounding box center [394, 100] width 9 height 9
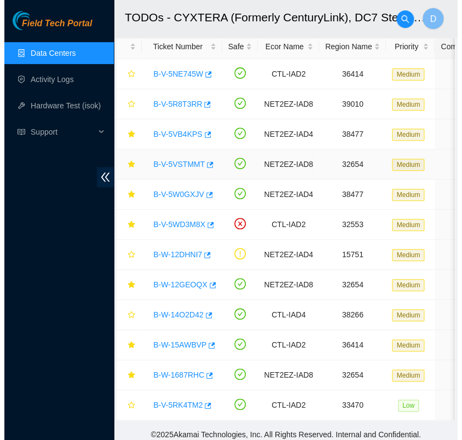
scroll to position [65, 0]
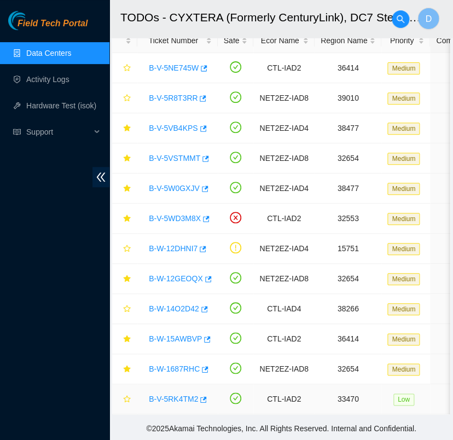
click at [181, 395] on link "B-V-5RK4TM2" at bounding box center [173, 399] width 49 height 9
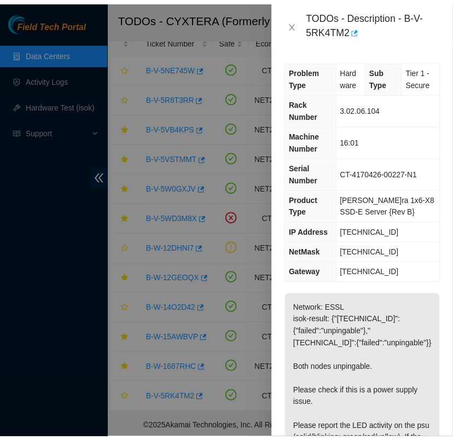
scroll to position [197, 0]
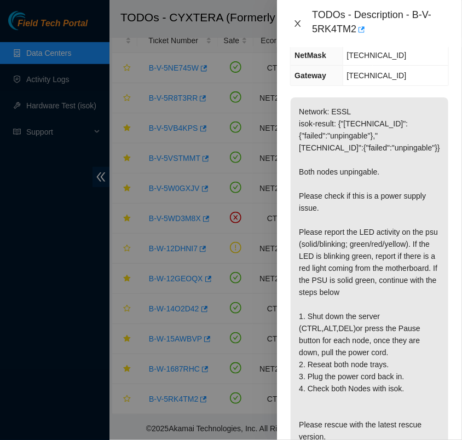
click at [298, 27] on icon "close" at bounding box center [297, 23] width 9 height 9
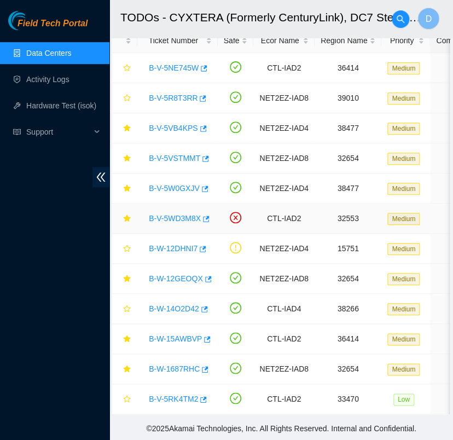
scroll to position [184, 0]
click at [69, 49] on link "Data Centers" at bounding box center [48, 53] width 45 height 9
